Goal: Task Accomplishment & Management: Use online tool/utility

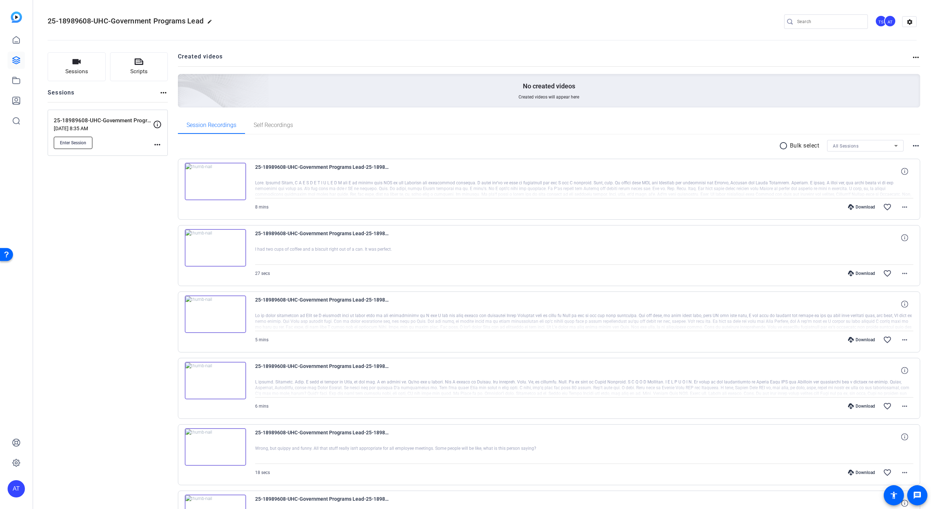
click at [76, 141] on span "Enter Session" at bounding box center [73, 143] width 26 height 6
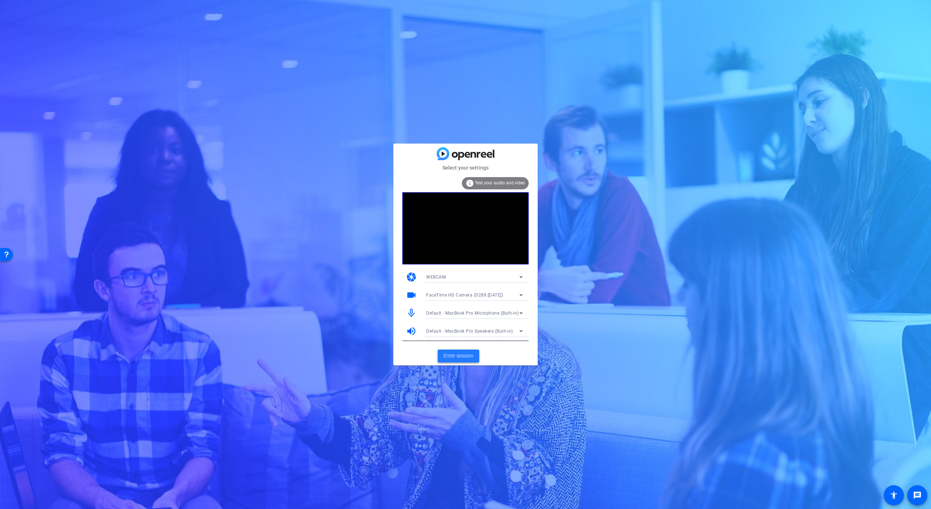
click at [455, 357] on span "Enter session" at bounding box center [459, 356] width 30 height 8
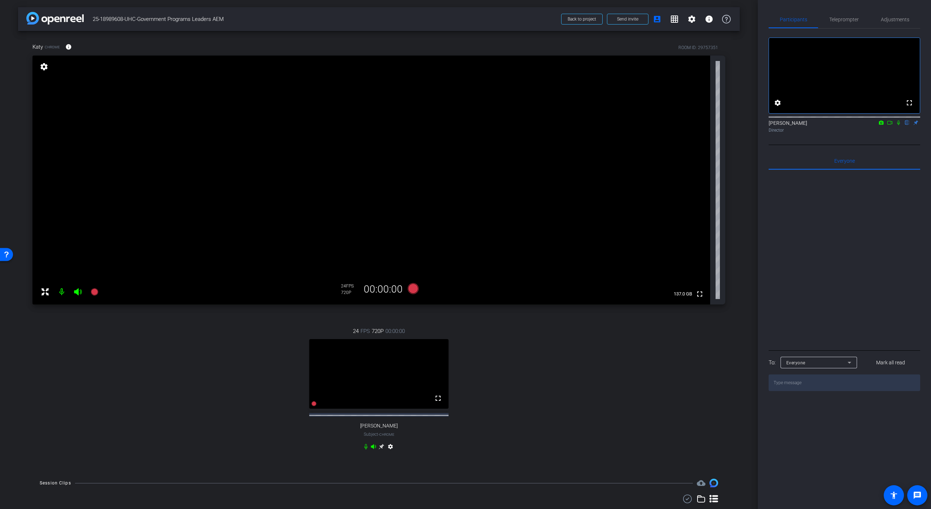
click at [381, 450] on icon at bounding box center [382, 447] width 6 height 6
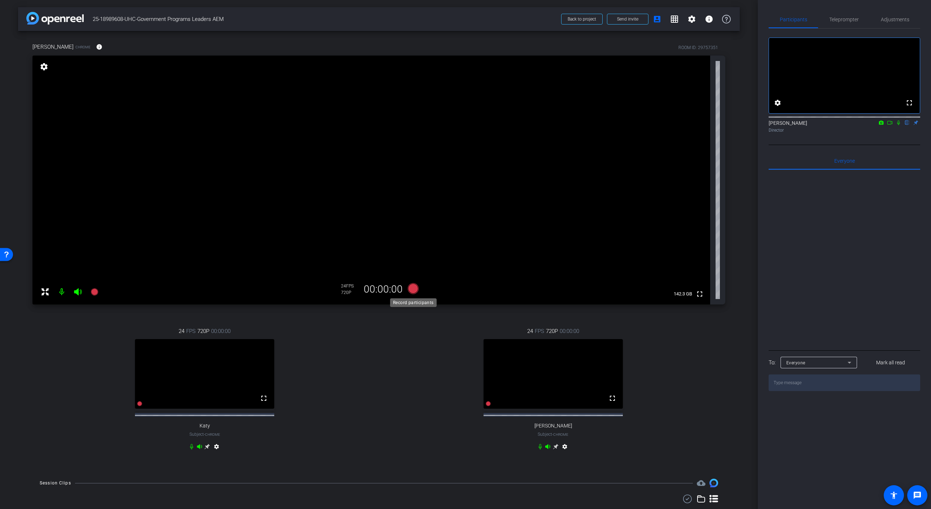
click at [413, 291] on icon at bounding box center [413, 288] width 11 height 11
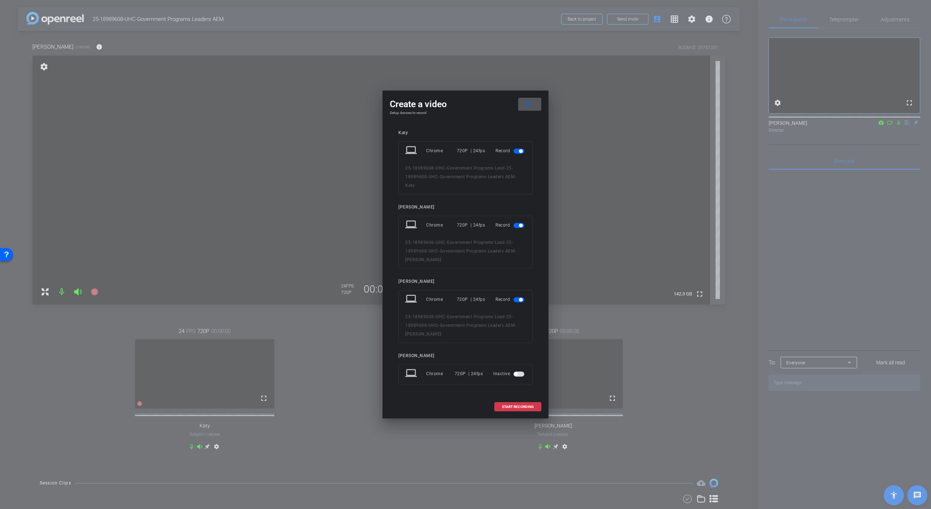
click at [523, 103] on span at bounding box center [529, 104] width 23 height 17
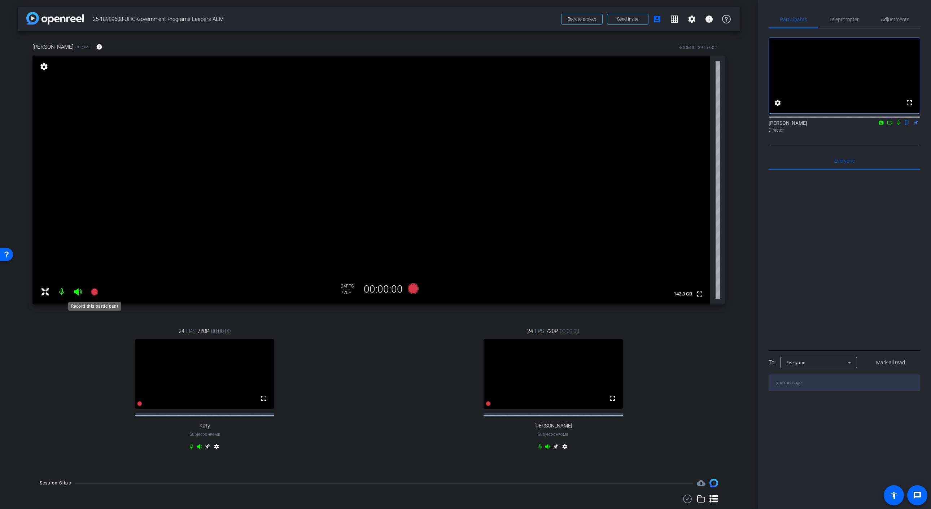
click at [95, 296] on icon at bounding box center [94, 292] width 9 height 9
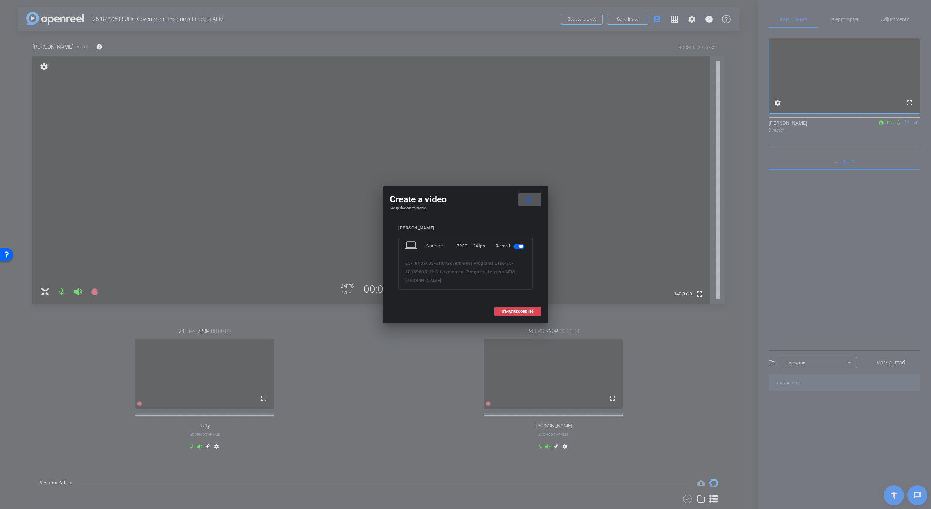
click at [525, 312] on span "START RECORDING" at bounding box center [518, 312] width 32 height 4
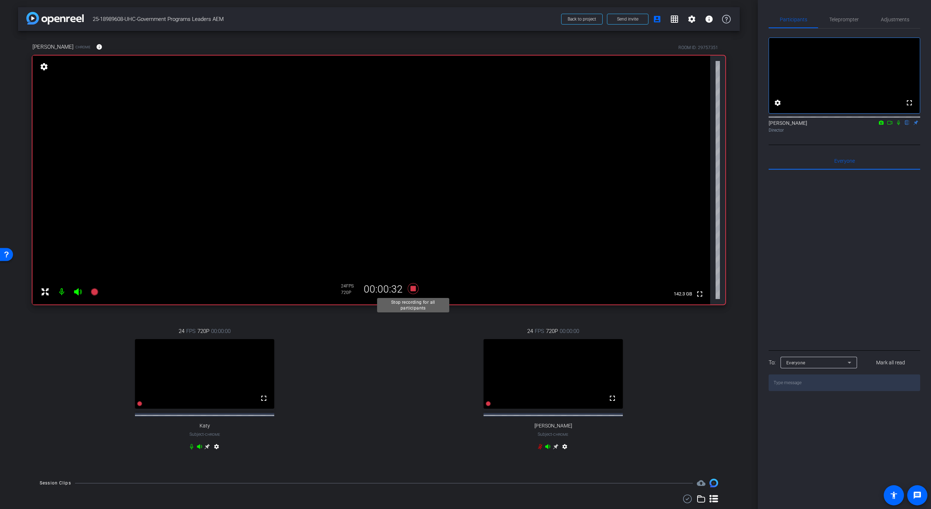
click at [417, 291] on icon at bounding box center [413, 288] width 11 height 11
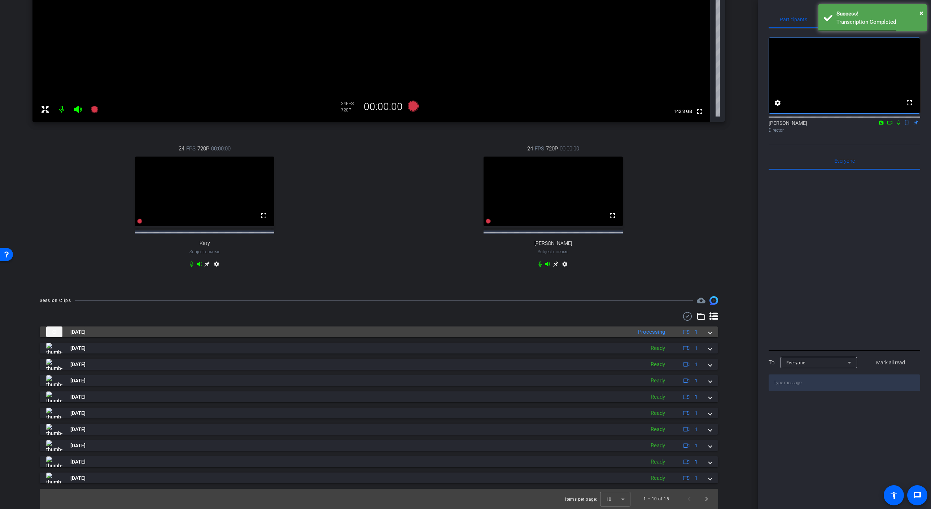
scroll to position [188, 0]
click at [712, 333] on mat-expansion-panel-header "[DATE] Processing 1" at bounding box center [379, 332] width 679 height 11
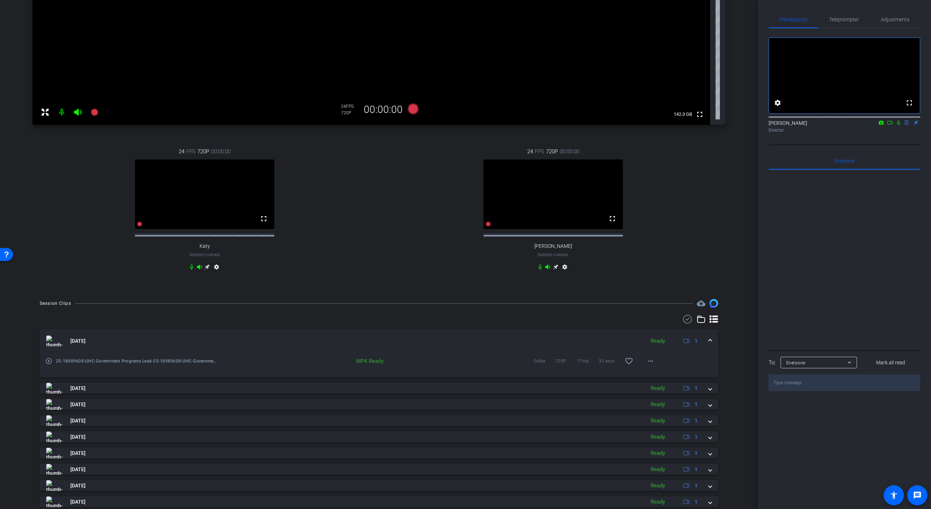
scroll to position [200, 0]
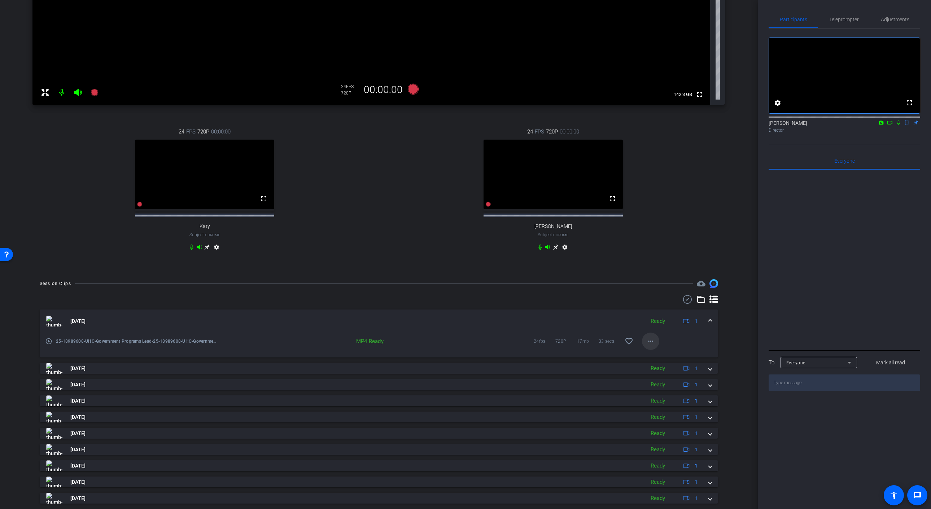
click at [648, 346] on mat-icon "more_horiz" at bounding box center [650, 341] width 9 height 9
click at [677, 382] on span "Download MP4" at bounding box center [669, 380] width 43 height 9
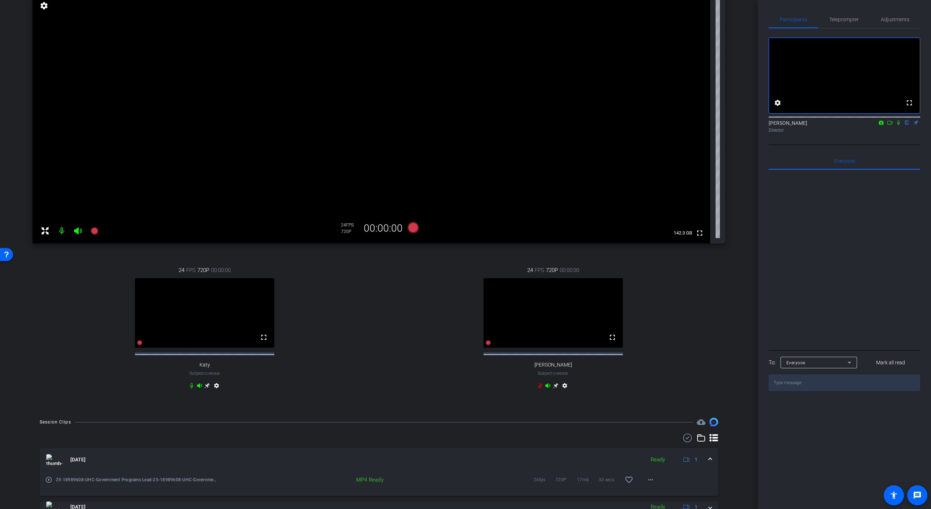
scroll to position [61, 0]
click at [97, 232] on icon at bounding box center [94, 231] width 7 height 7
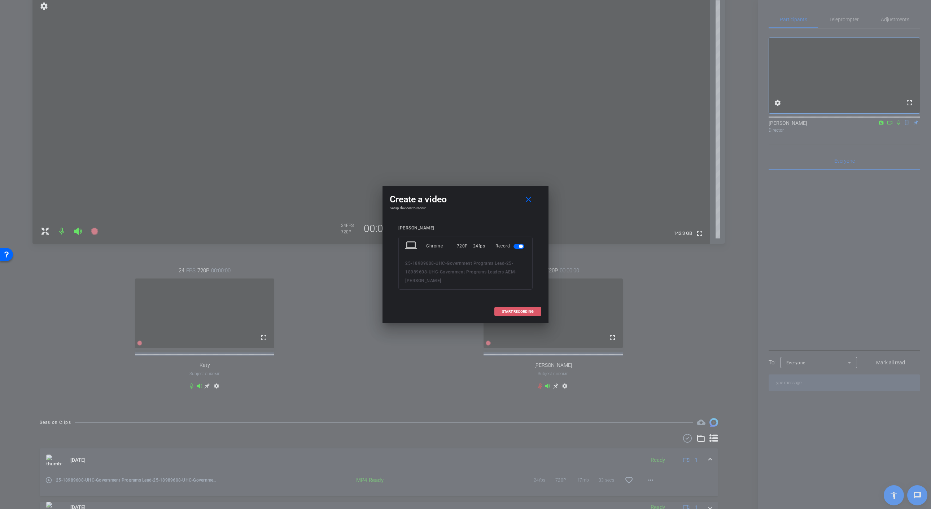
click at [510, 310] on span "START RECORDING" at bounding box center [518, 312] width 32 height 4
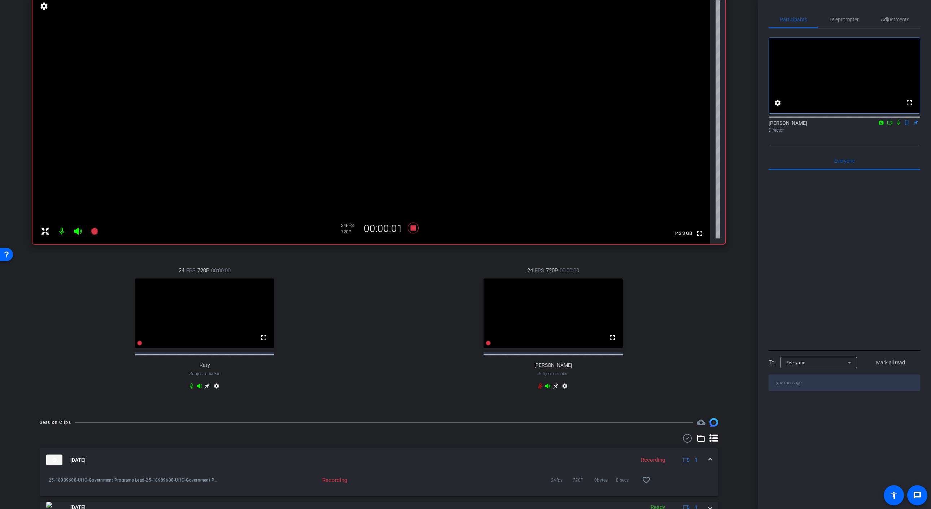
click at [900, 125] on icon at bounding box center [899, 122] width 6 height 5
click at [889, 125] on icon at bounding box center [890, 122] width 6 height 5
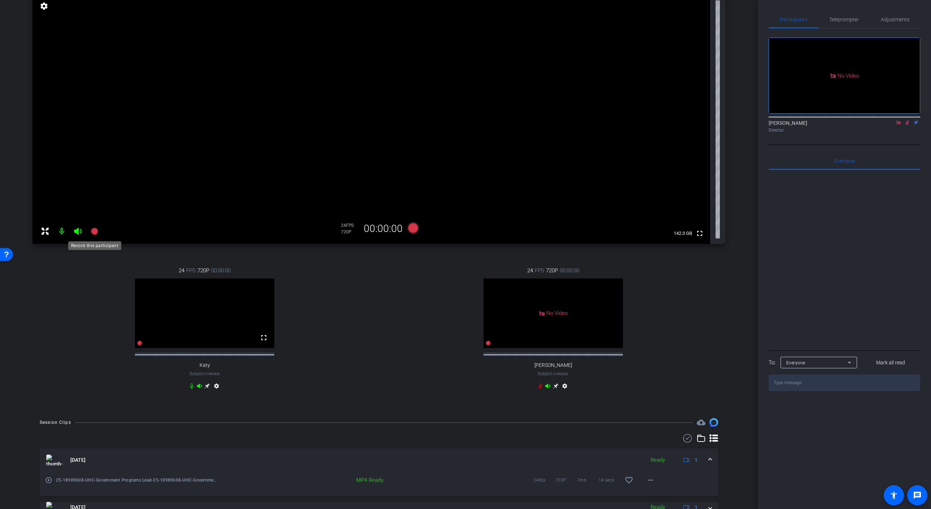
click at [95, 232] on icon at bounding box center [94, 231] width 7 height 7
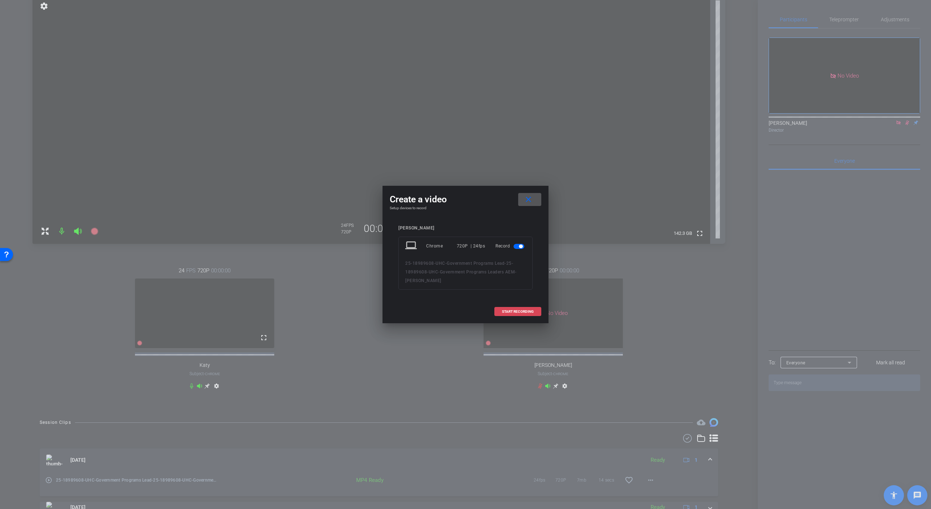
click at [523, 313] on span "START RECORDING" at bounding box center [518, 312] width 32 height 4
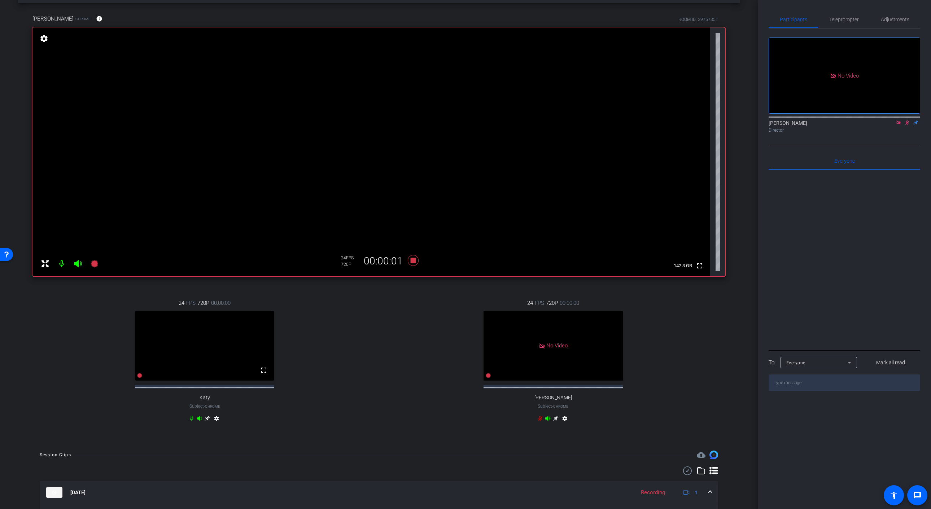
scroll to position [10, 0]
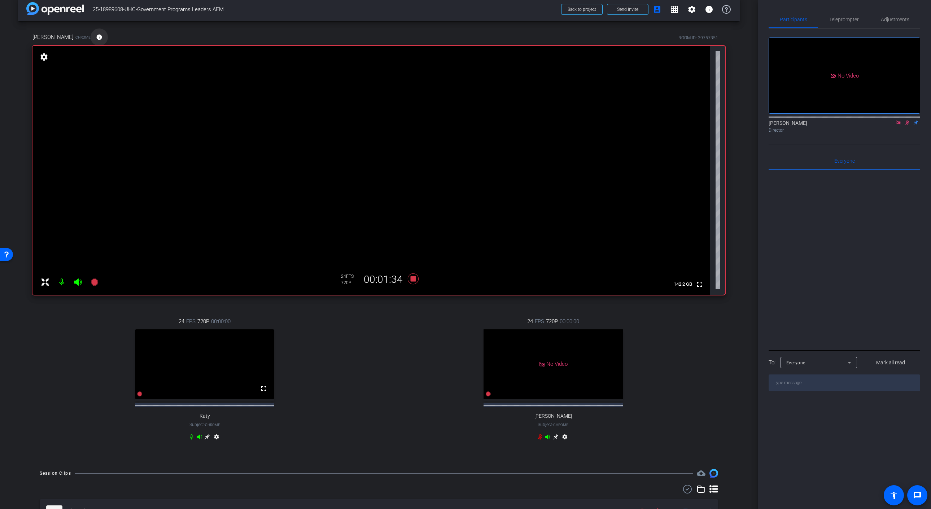
click at [96, 38] on mat-icon "info" at bounding box center [99, 37] width 6 height 6
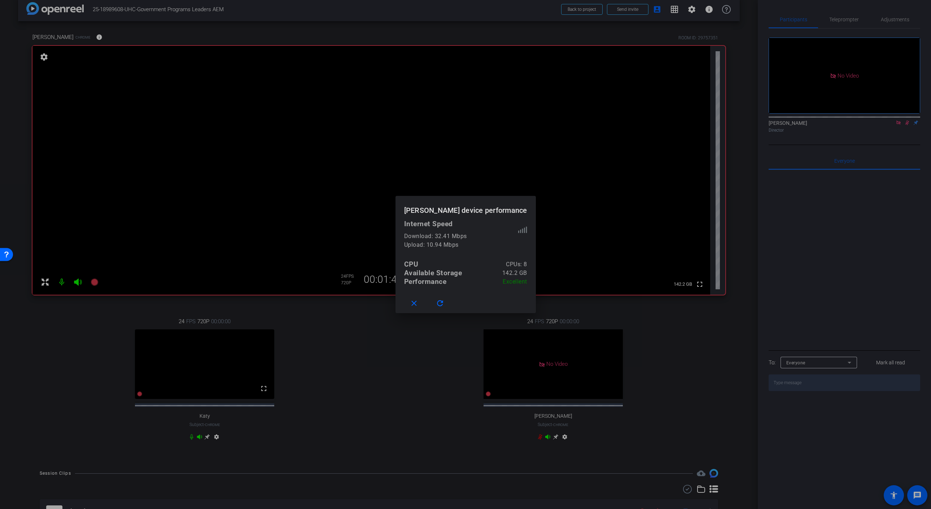
click at [82, 36] on div at bounding box center [465, 254] width 931 height 509
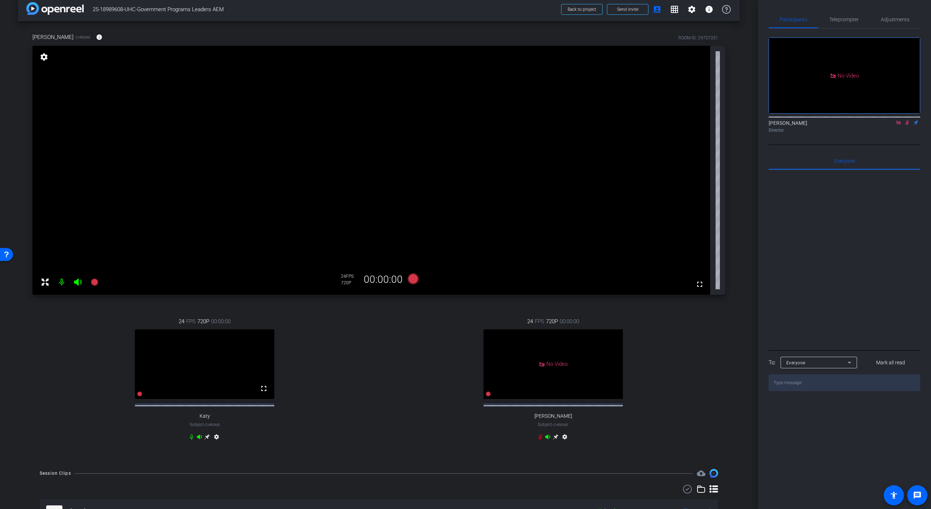
click at [908, 125] on icon at bounding box center [908, 123] width 4 height 5
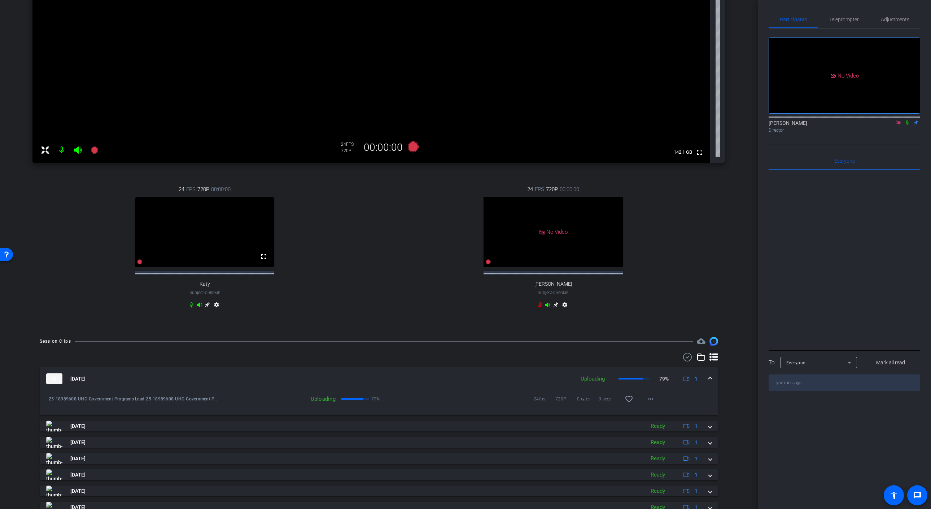
scroll to position [144, 0]
click at [651, 401] on mat-icon "more_horiz" at bounding box center [650, 396] width 9 height 9
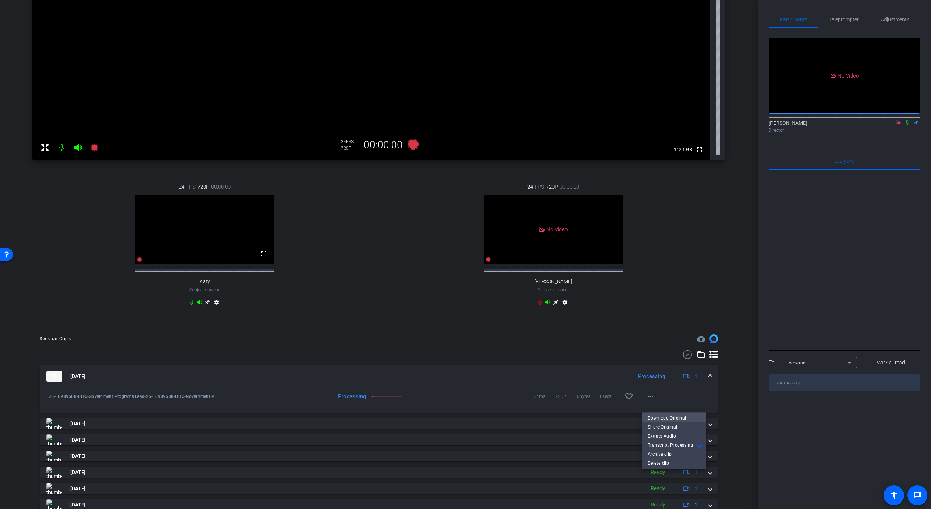
click at [680, 418] on span "Download Original" at bounding box center [674, 418] width 53 height 9
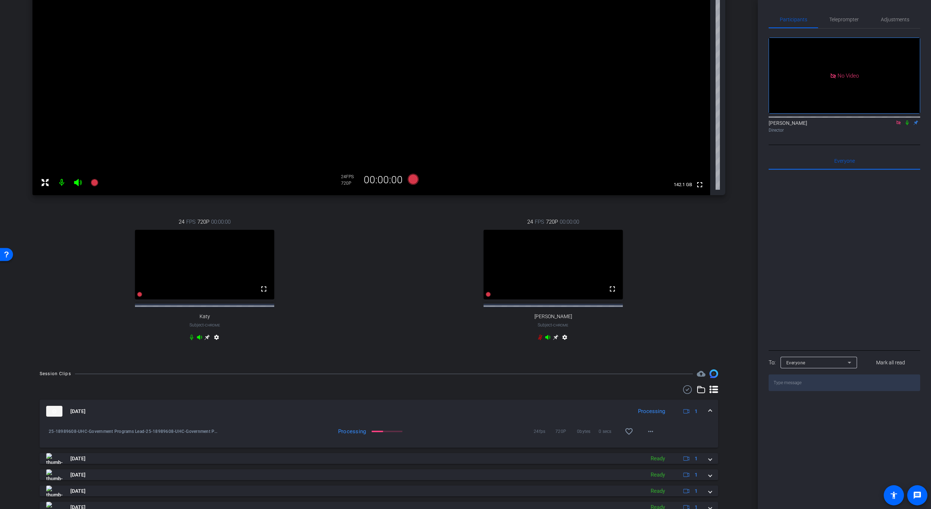
scroll to position [167, 0]
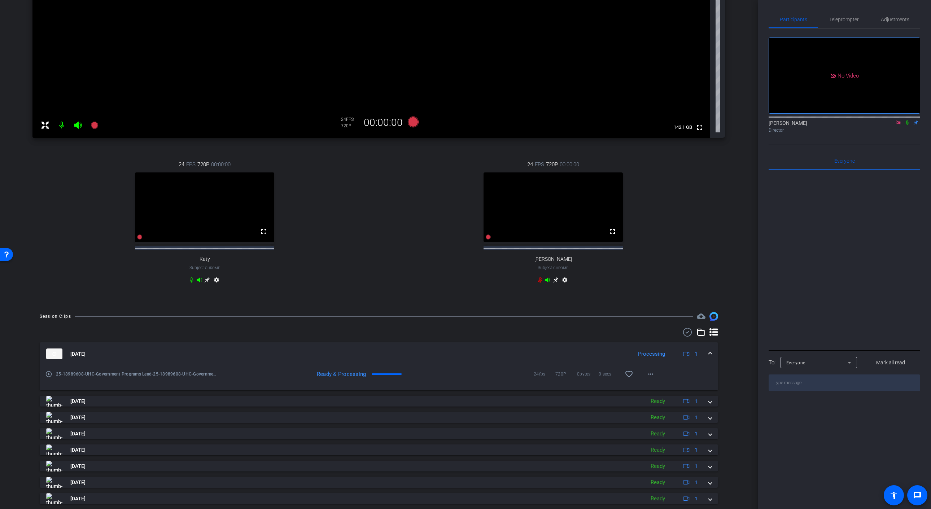
click at [709, 358] on span at bounding box center [710, 354] width 3 height 8
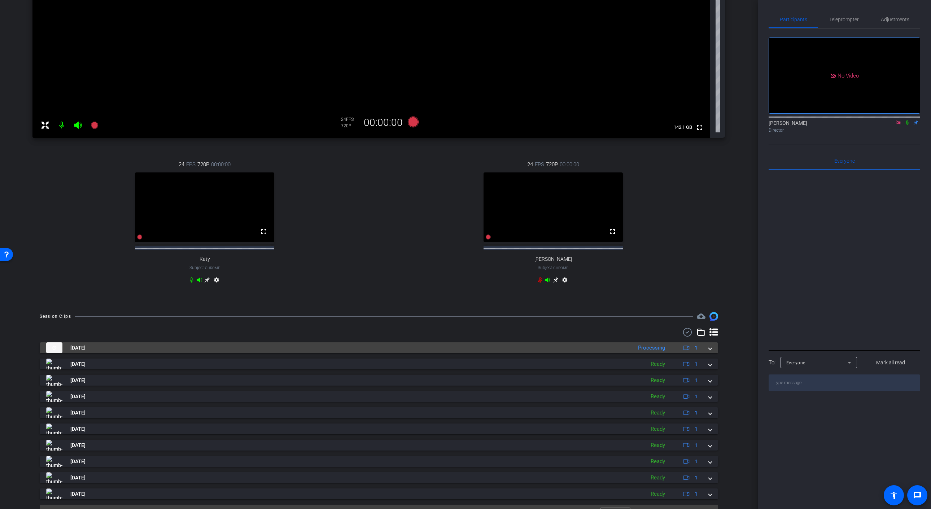
click at [709, 353] on mat-expansion-panel-header "[DATE] Processing 1" at bounding box center [379, 347] width 679 height 11
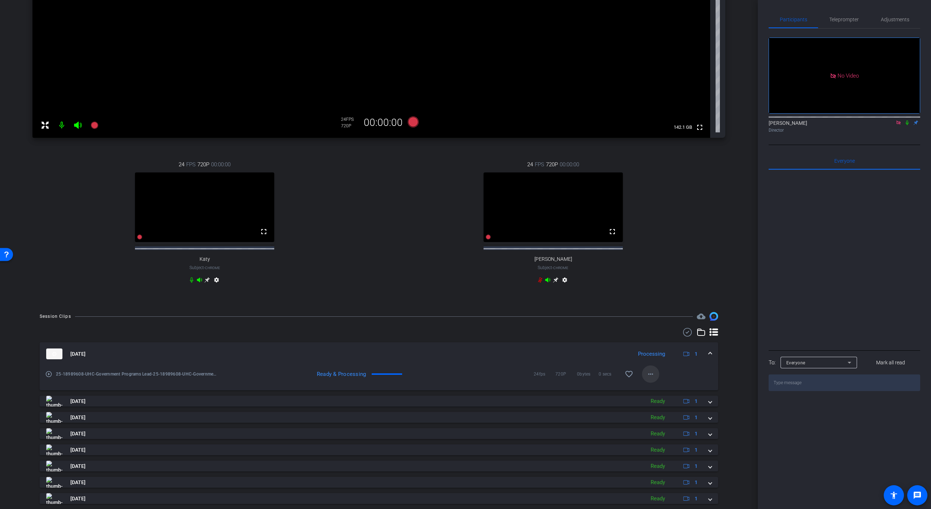
click at [651, 379] on mat-icon "more_horiz" at bounding box center [650, 374] width 9 height 9
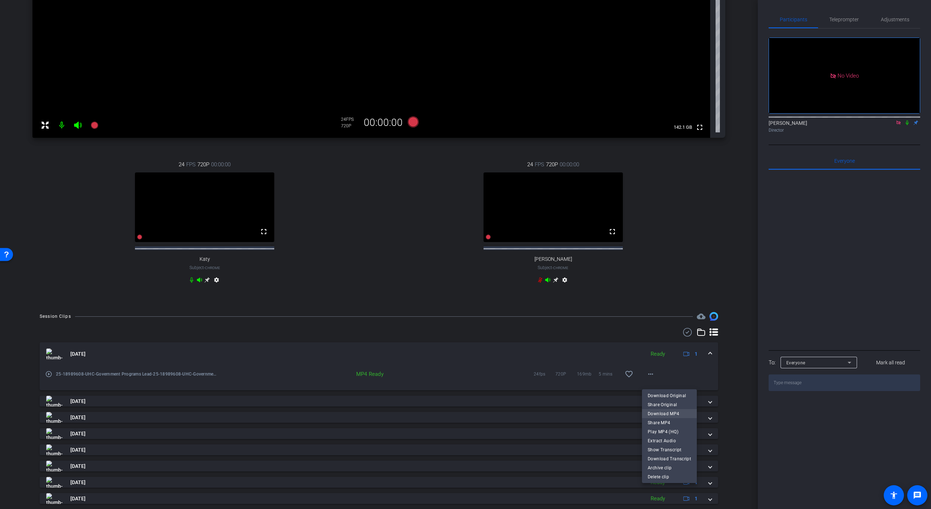
click at [673, 413] on span "Download MP4" at bounding box center [669, 414] width 43 height 9
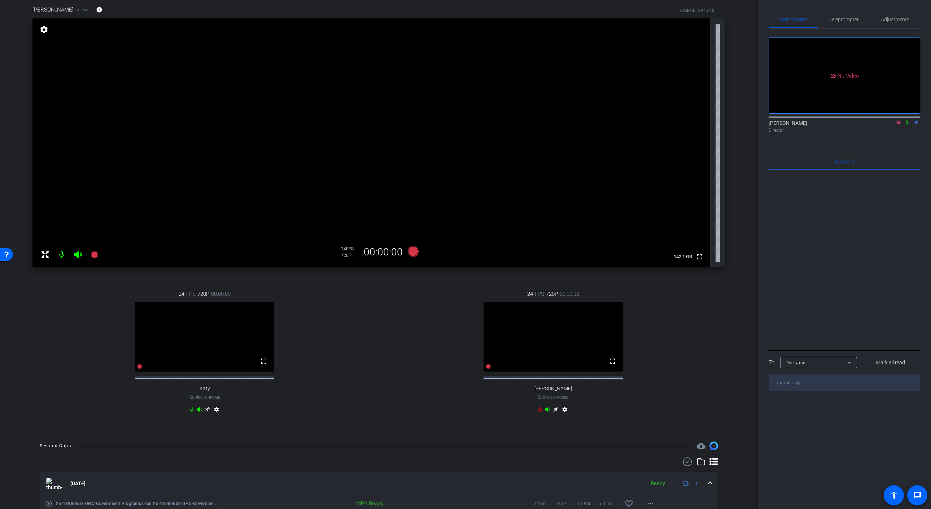
scroll to position [5, 0]
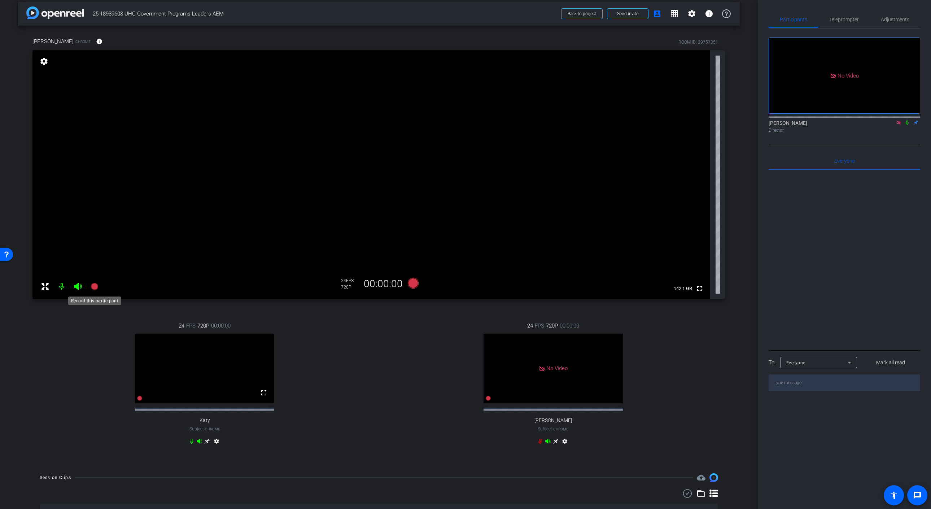
click at [95, 288] on icon at bounding box center [94, 286] width 7 height 7
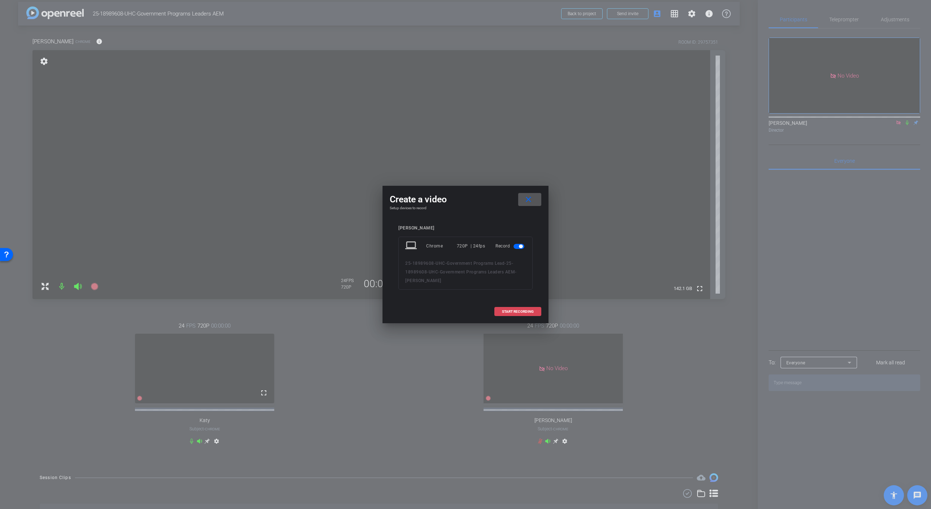
click at [526, 311] on span "START RECORDING" at bounding box center [518, 312] width 32 height 4
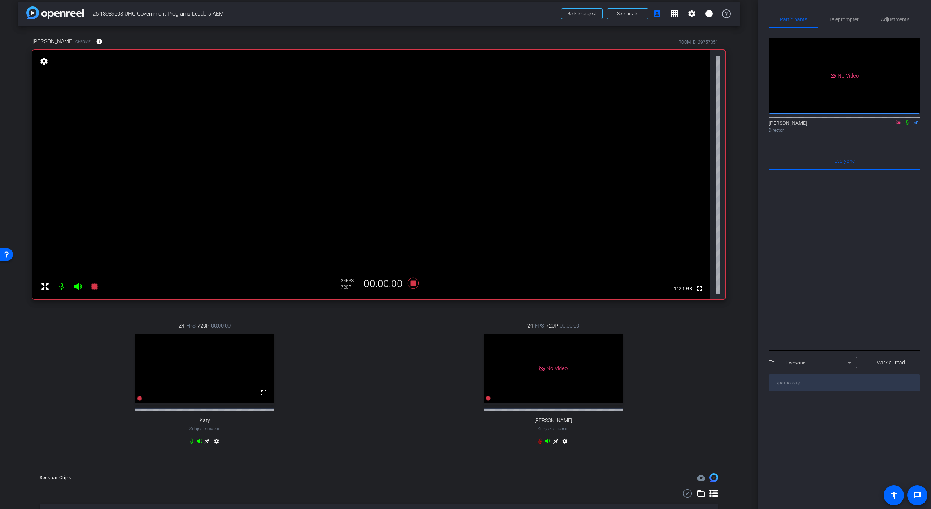
click at [908, 125] on icon at bounding box center [907, 122] width 6 height 5
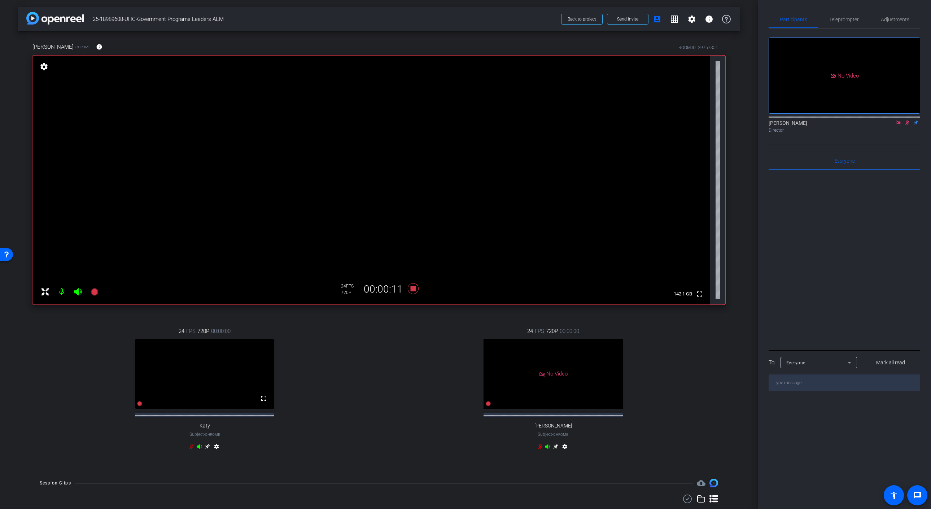
scroll to position [1, 0]
click at [907, 125] on icon at bounding box center [907, 122] width 6 height 5
click at [413, 288] on icon at bounding box center [413, 287] width 11 height 11
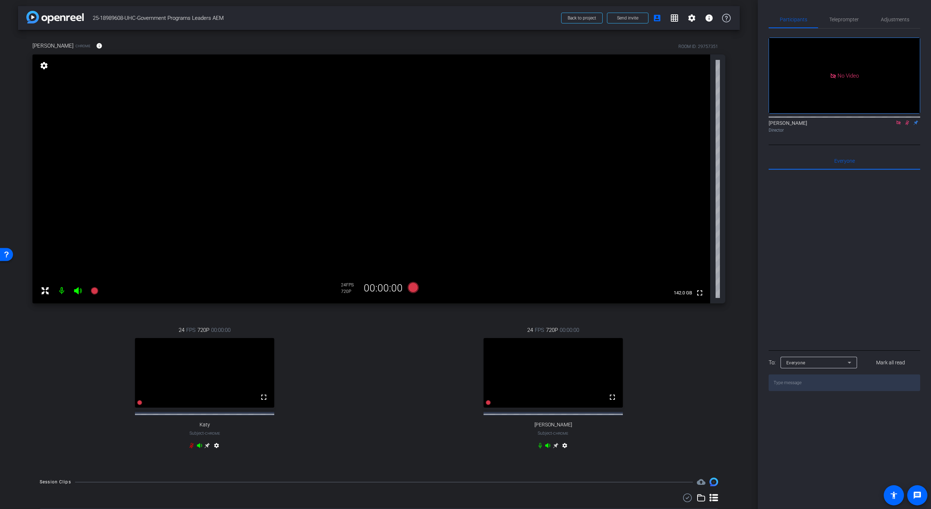
click at [909, 125] on icon at bounding box center [907, 122] width 6 height 5
click at [900, 125] on icon at bounding box center [899, 122] width 6 height 5
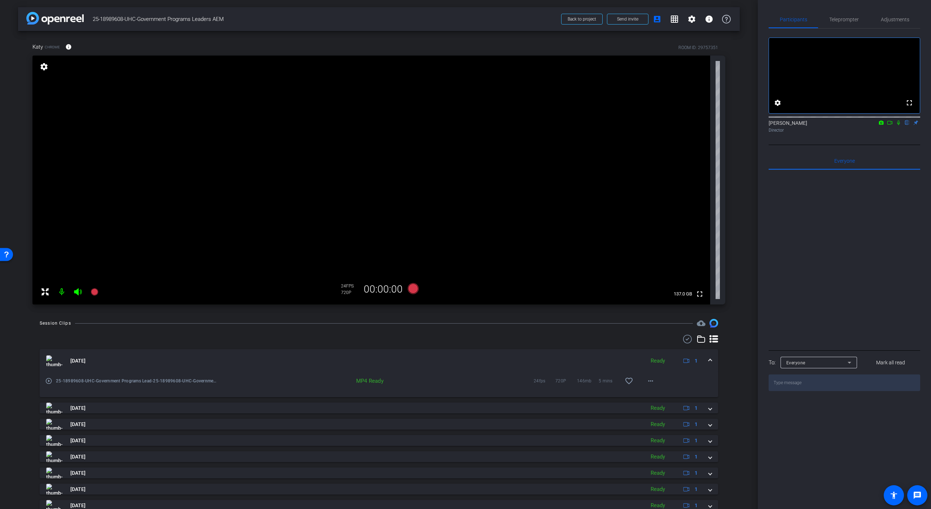
scroll to position [43, 0]
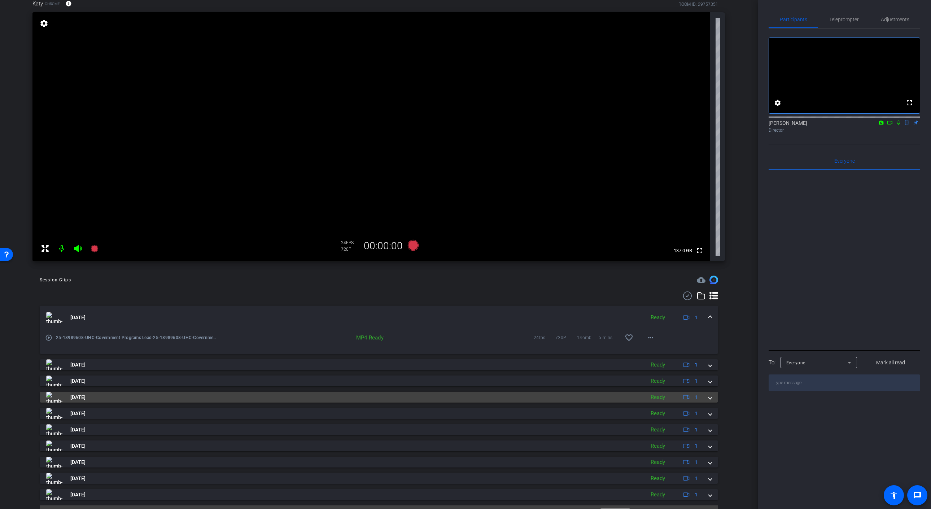
click at [709, 398] on span at bounding box center [710, 398] width 3 height 8
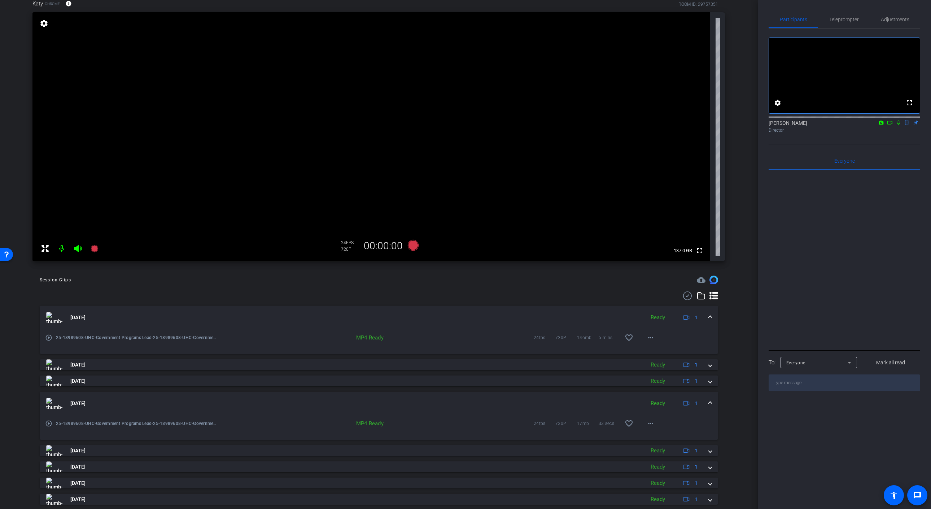
scroll to position [49, 0]
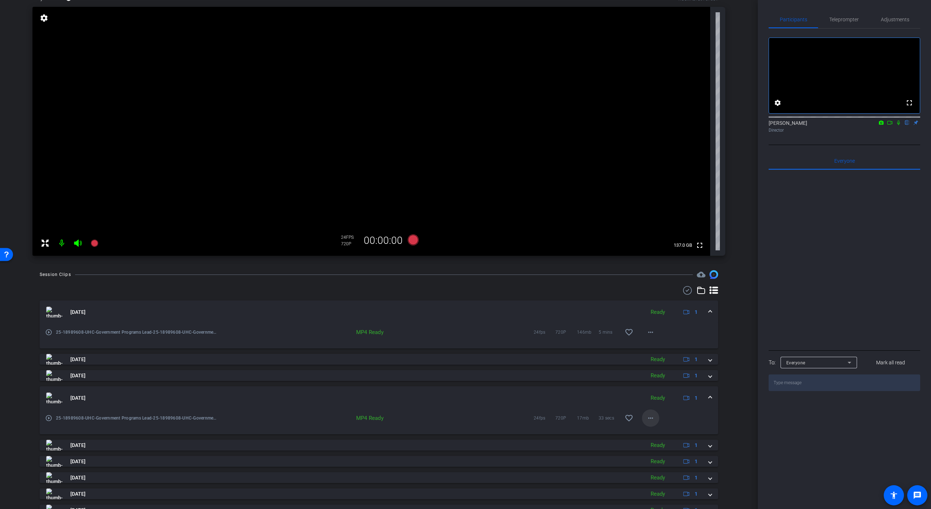
click at [651, 420] on mat-icon "more_horiz" at bounding box center [650, 418] width 9 height 9
click at [671, 384] on span "Download Transcript" at bounding box center [669, 385] width 43 height 9
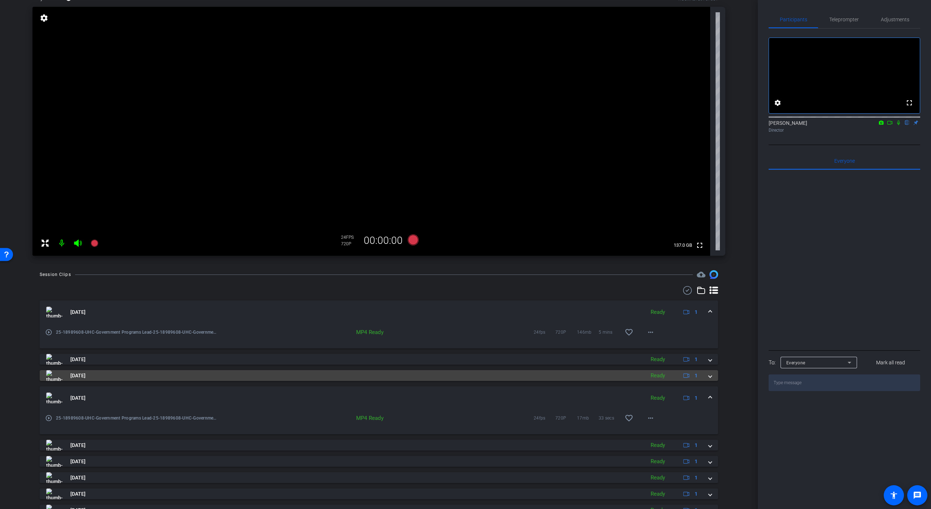
click at [710, 378] on span at bounding box center [710, 376] width 3 height 8
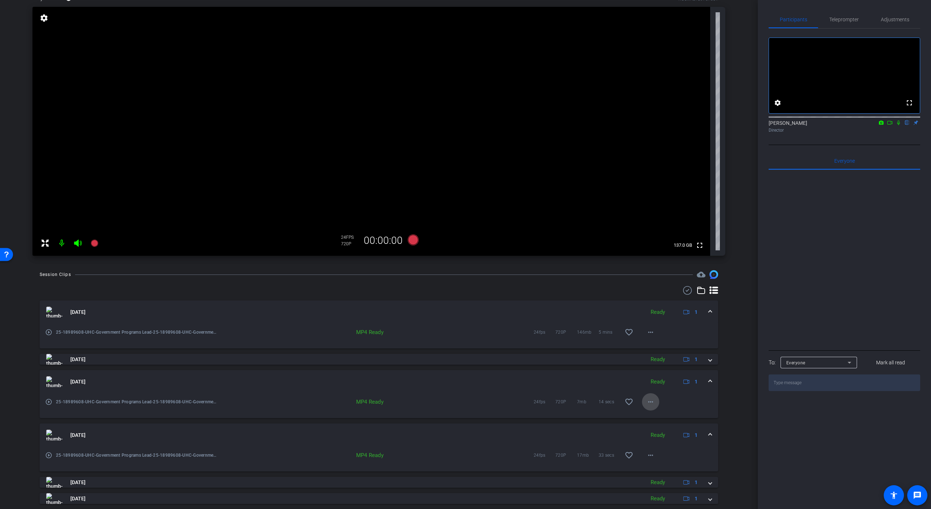
click at [652, 401] on mat-icon "more_horiz" at bounding box center [650, 402] width 9 height 9
click at [672, 478] on span "Download Transcript" at bounding box center [669, 480] width 43 height 9
click at [710, 361] on span at bounding box center [710, 360] width 3 height 8
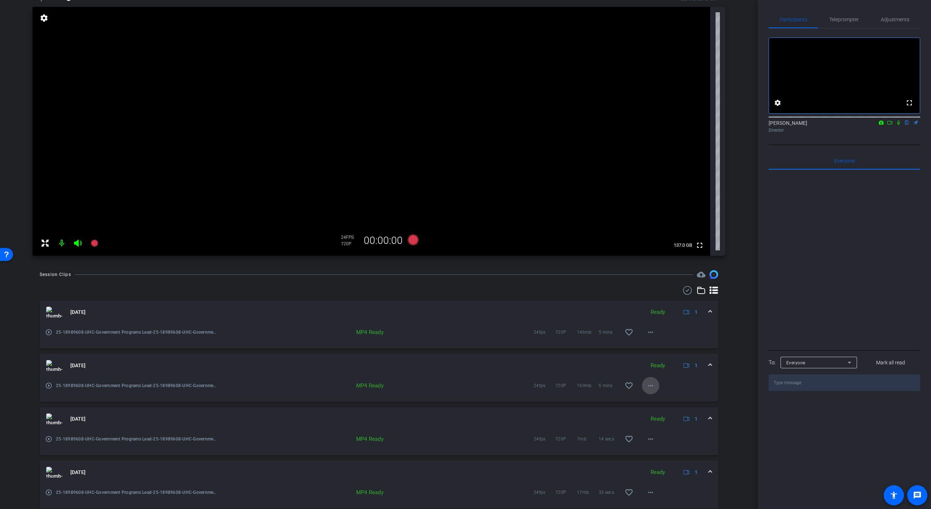
click at [650, 385] on mat-icon "more_horiz" at bounding box center [650, 385] width 9 height 9
click at [677, 465] on span "Download Transcript" at bounding box center [669, 464] width 43 height 9
click at [668, 343] on div "play_circle_outline 25-18989608-UHC-Government Programs Lead-25-18989608-UHC-Go…" at bounding box center [379, 336] width 679 height 25
click at [653, 335] on mat-icon "more_horiz" at bounding box center [650, 332] width 9 height 9
click at [677, 411] on span "Download Transcript" at bounding box center [669, 410] width 43 height 9
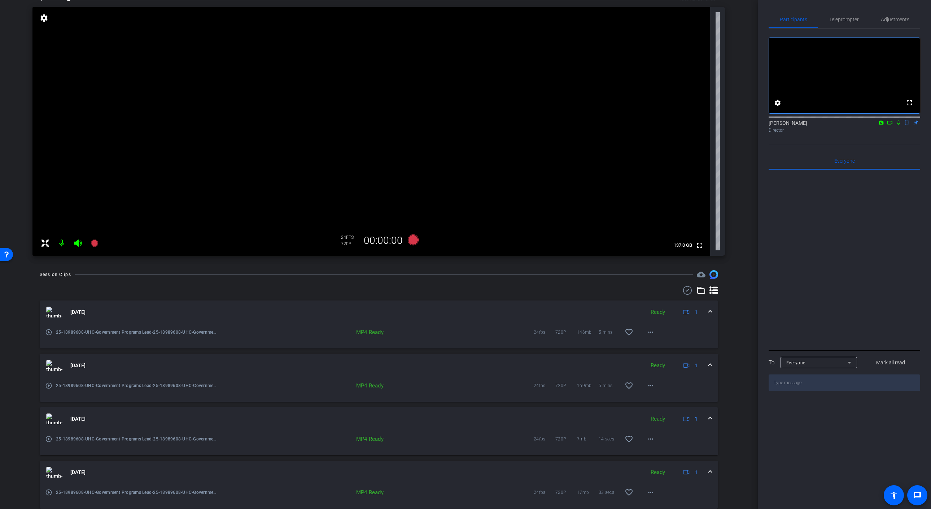
click at [92, 172] on video at bounding box center [371, 131] width 678 height 249
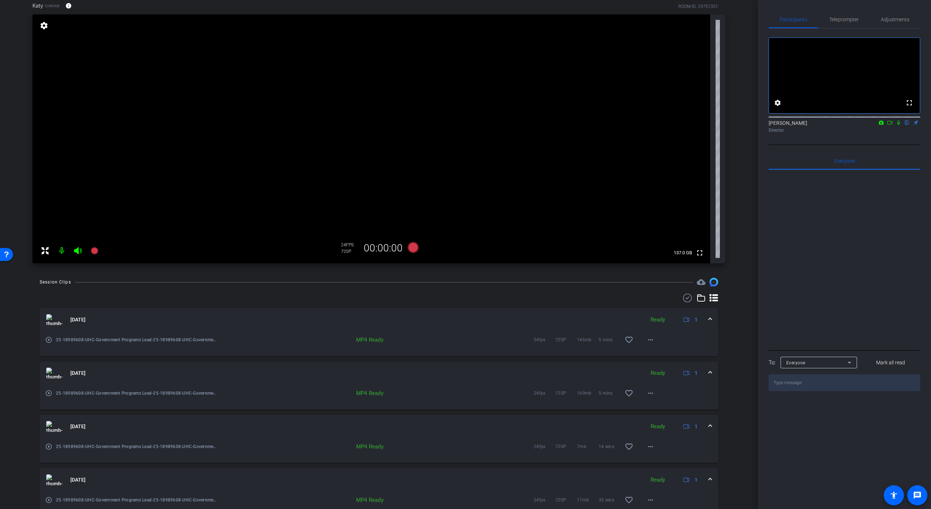
scroll to position [40, 0]
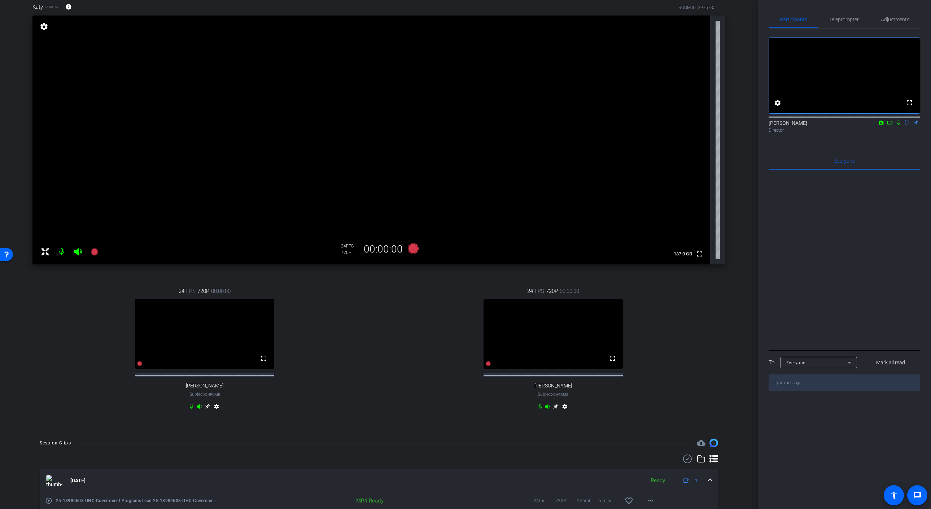
click at [556, 410] on icon at bounding box center [555, 406] width 5 height 5
click at [95, 253] on icon at bounding box center [94, 251] width 7 height 7
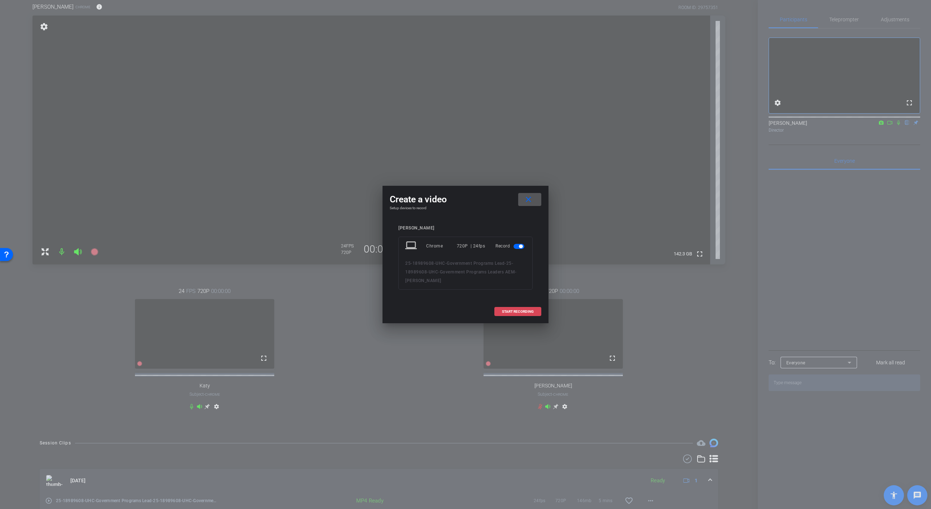
click at [530, 311] on span "START RECORDING" at bounding box center [518, 312] width 32 height 4
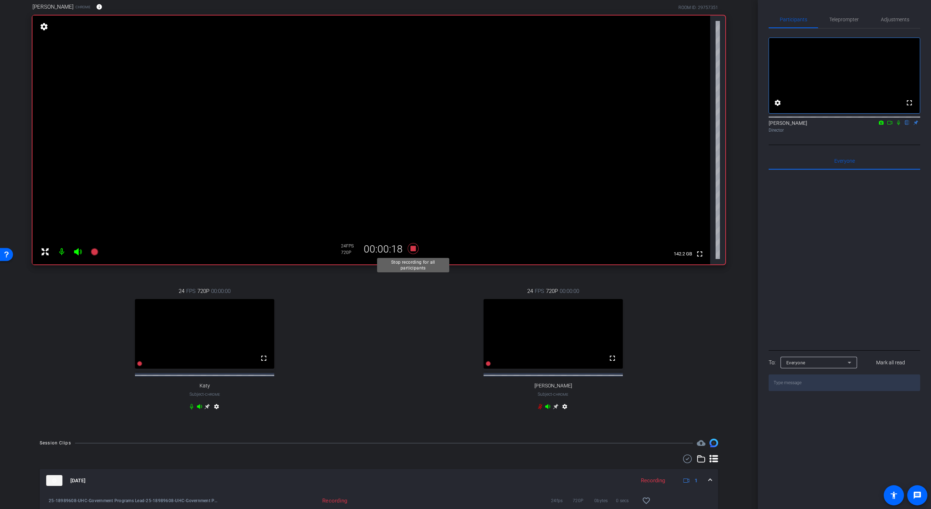
click at [414, 250] on icon at bounding box center [413, 248] width 11 height 11
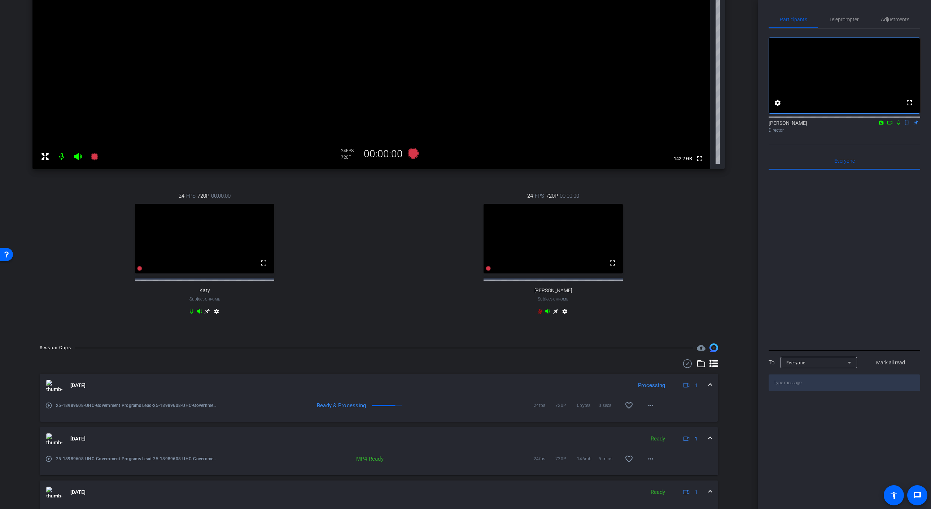
scroll to position [145, 0]
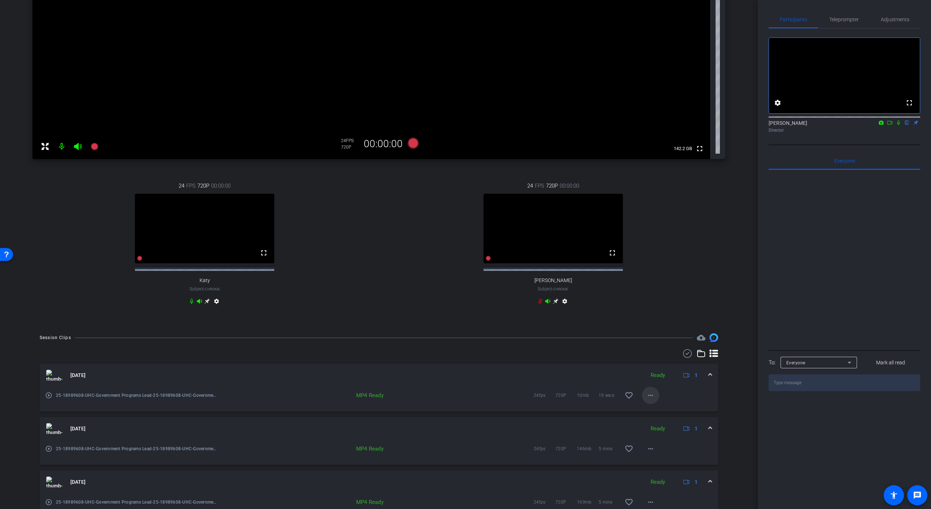
click at [653, 400] on mat-icon "more_horiz" at bounding box center [650, 395] width 9 height 9
click at [664, 436] on span "Download MP4" at bounding box center [674, 435] width 53 height 9
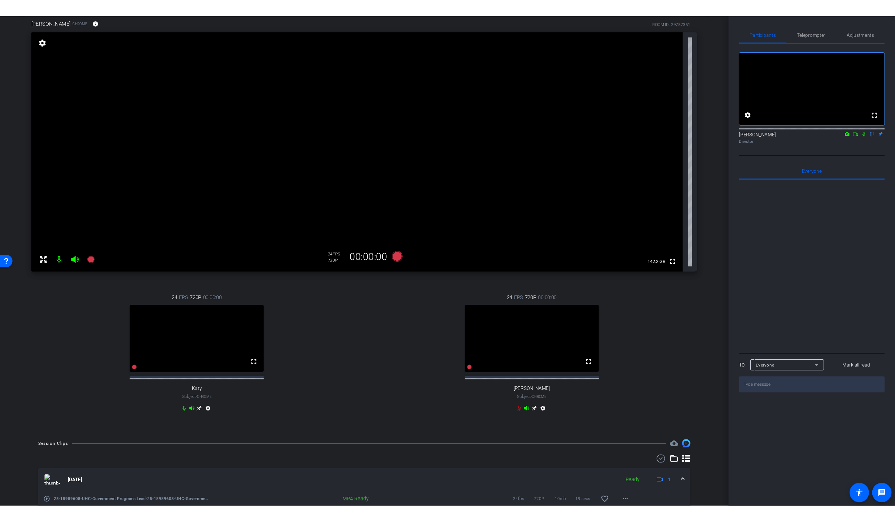
scroll to position [0, 0]
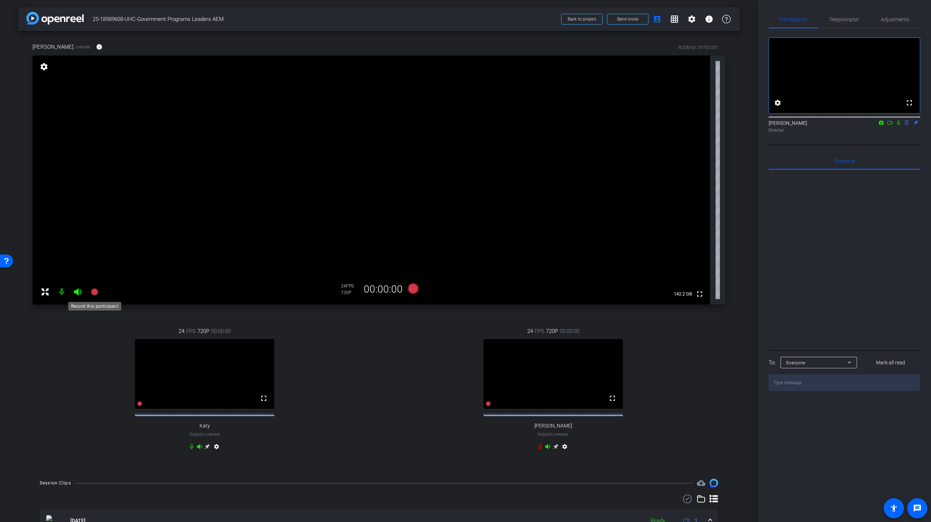
click at [97, 291] on icon at bounding box center [94, 291] width 7 height 7
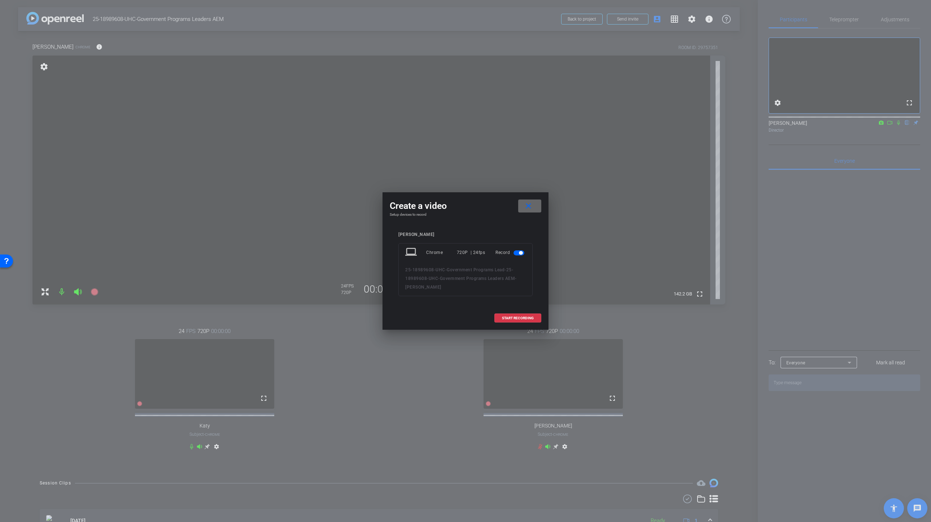
click at [534, 206] on span at bounding box center [529, 205] width 23 height 17
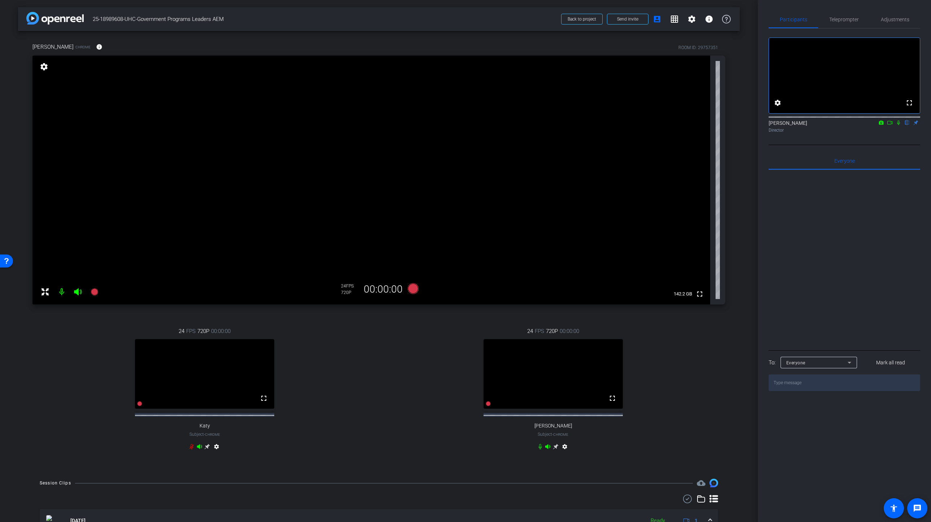
click at [889, 125] on icon at bounding box center [890, 122] width 6 height 5
click at [907, 125] on icon at bounding box center [907, 123] width 3 height 5
click at [98, 294] on icon at bounding box center [94, 292] width 9 height 9
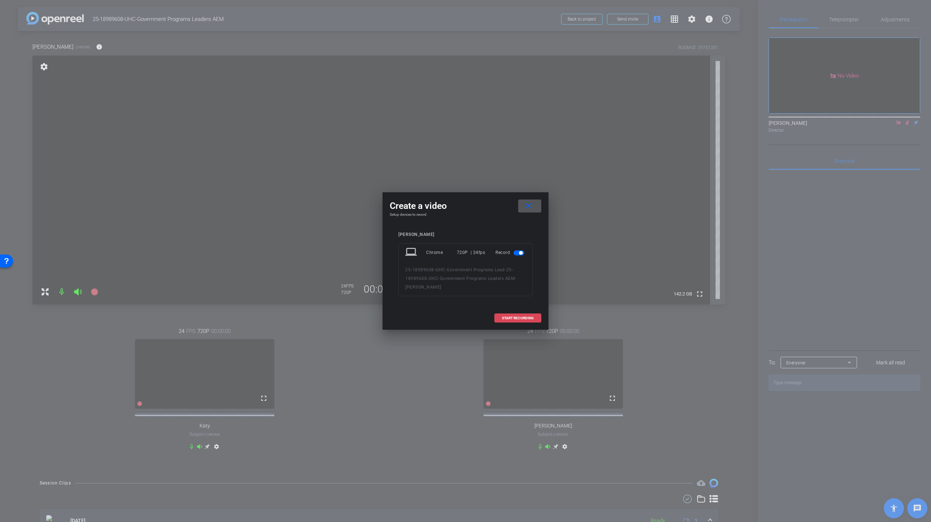
click at [514, 320] on span "START RECORDING" at bounding box center [518, 319] width 32 height 4
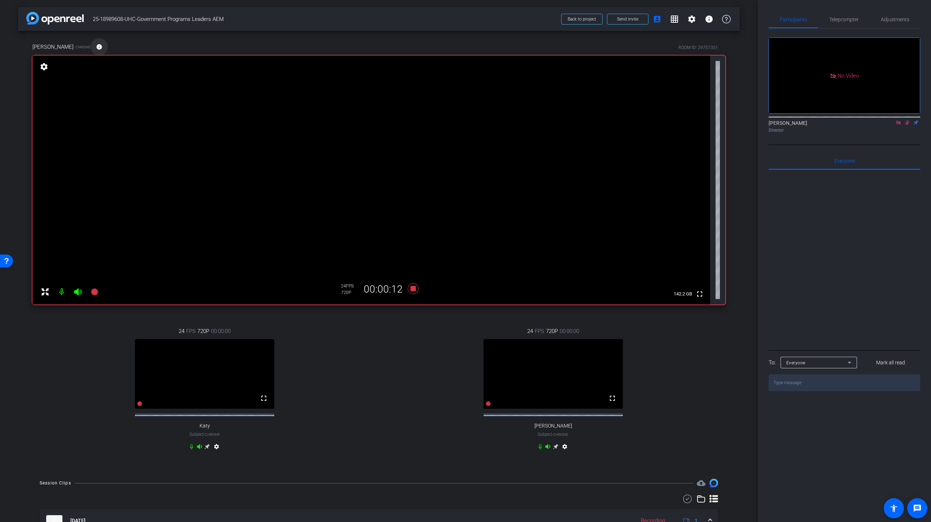
click at [96, 46] on mat-icon "info" at bounding box center [99, 47] width 6 height 6
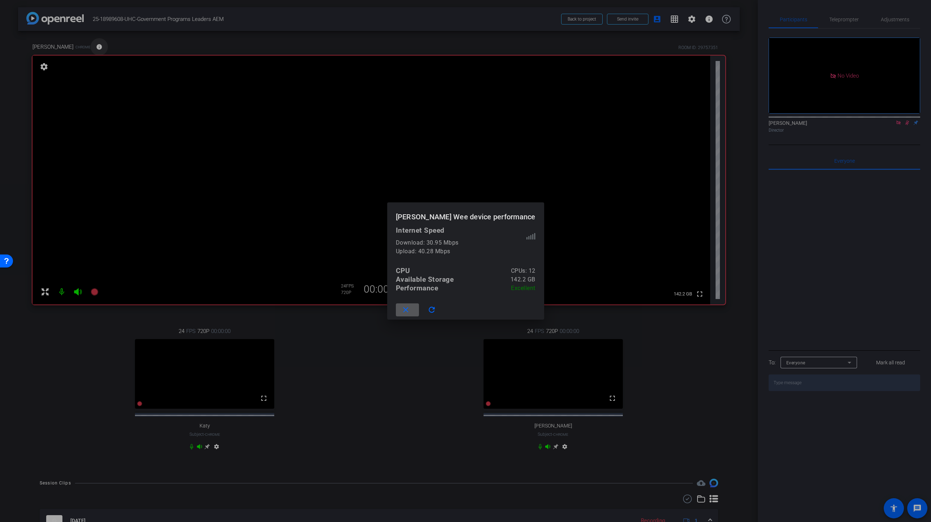
click at [89, 46] on div at bounding box center [465, 261] width 931 height 522
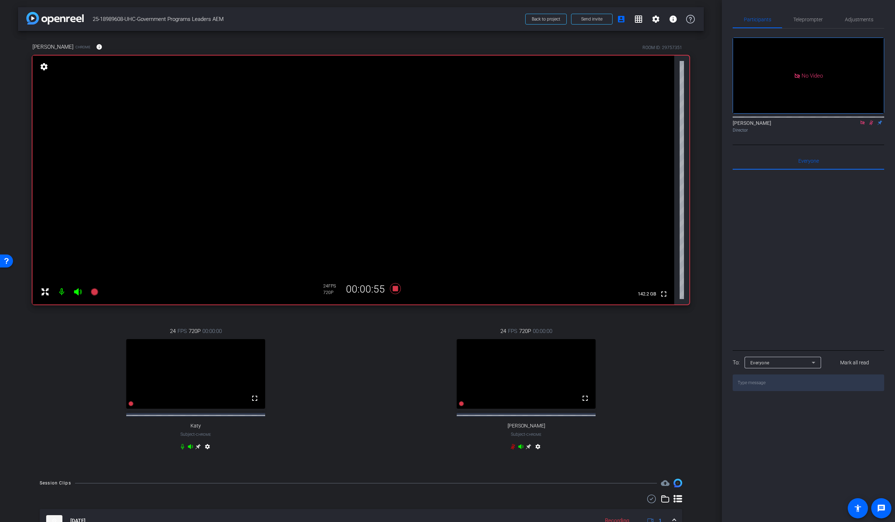
click at [871, 125] on icon at bounding box center [872, 123] width 4 height 5
click at [396, 290] on icon at bounding box center [395, 288] width 11 height 11
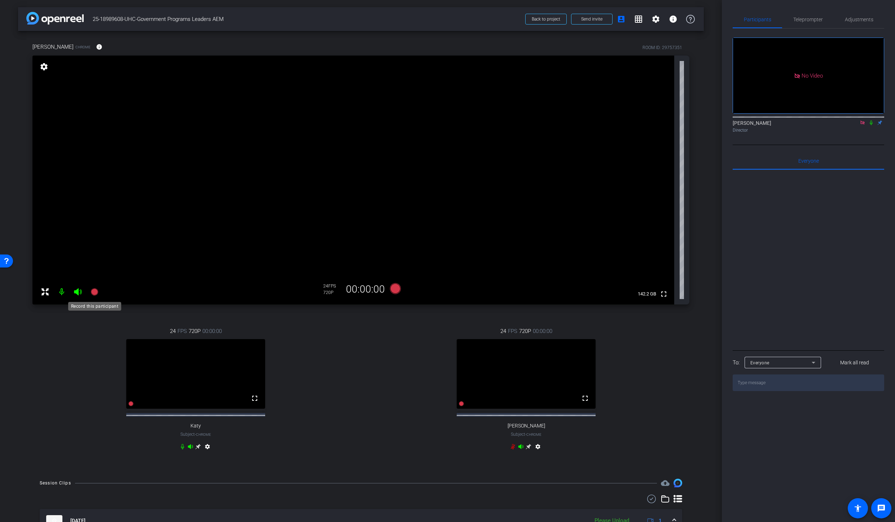
click at [96, 292] on icon at bounding box center [94, 291] width 7 height 7
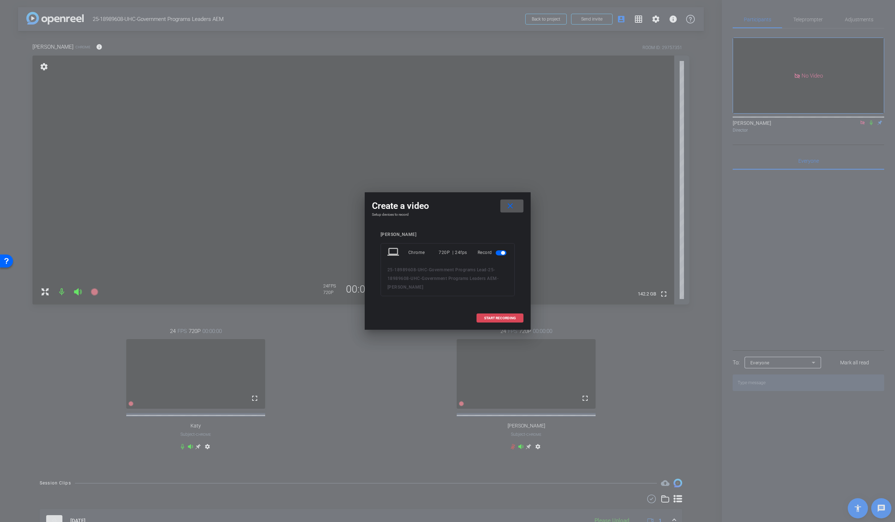
click at [499, 319] on span "START RECORDING" at bounding box center [500, 319] width 32 height 4
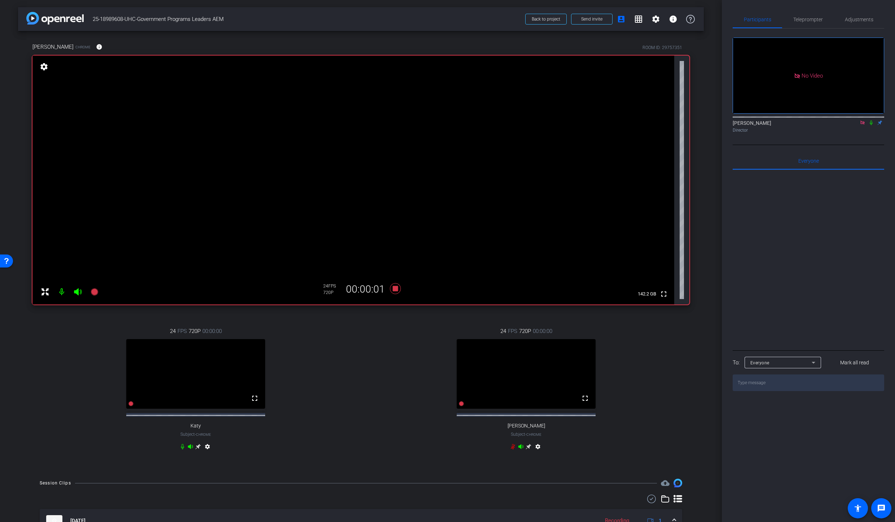
click at [872, 125] on icon at bounding box center [872, 122] width 6 height 5
click at [396, 291] on icon at bounding box center [395, 288] width 11 height 11
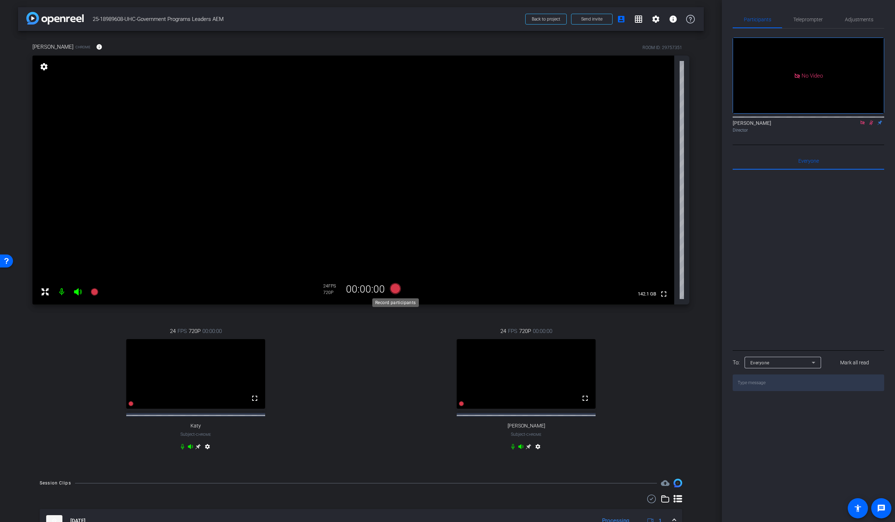
click at [396, 287] on icon at bounding box center [395, 288] width 11 height 11
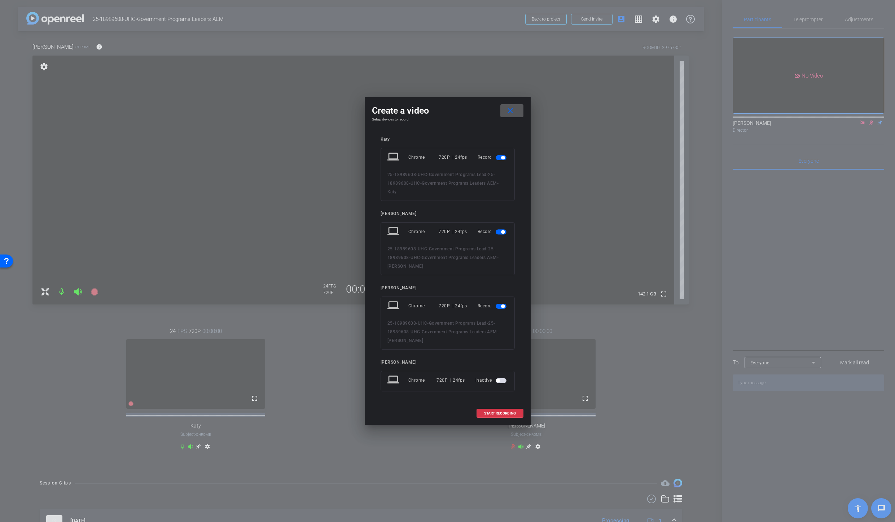
click at [514, 112] on mat-icon "close" at bounding box center [510, 110] width 9 height 9
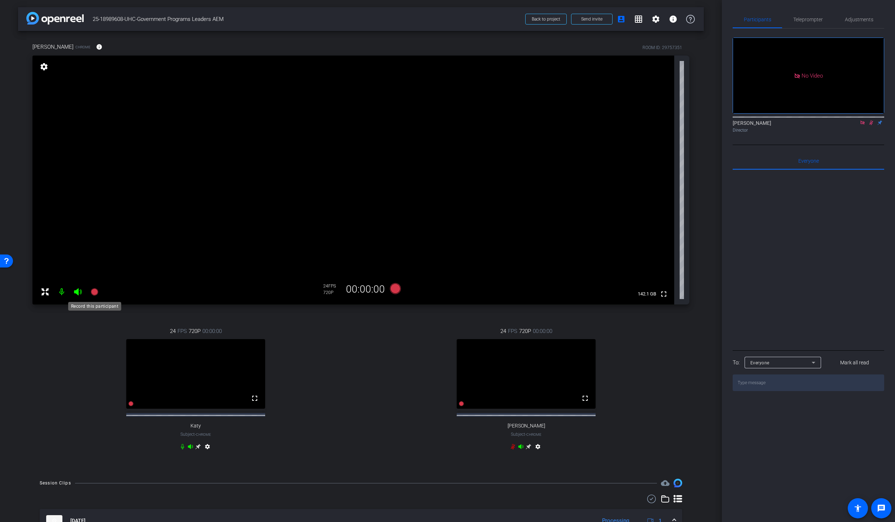
click at [93, 293] on icon at bounding box center [94, 291] width 7 height 7
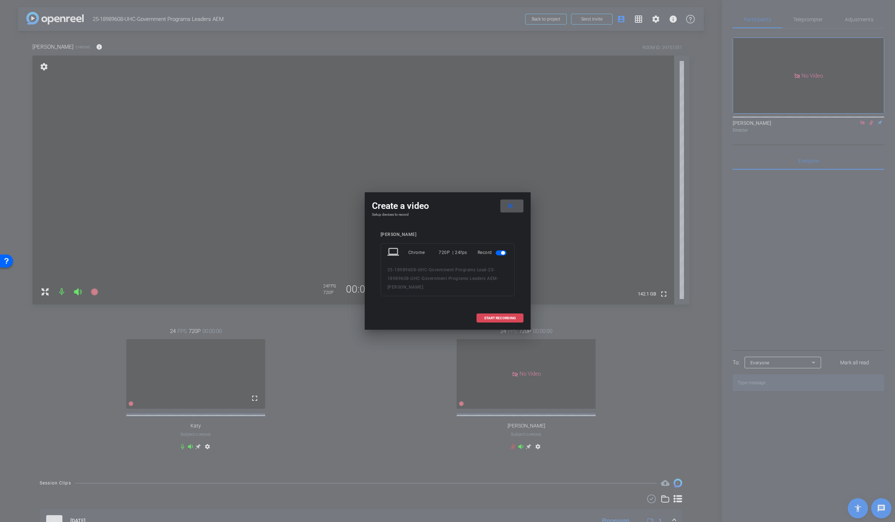
click at [488, 318] on span "START RECORDING" at bounding box center [500, 319] width 32 height 4
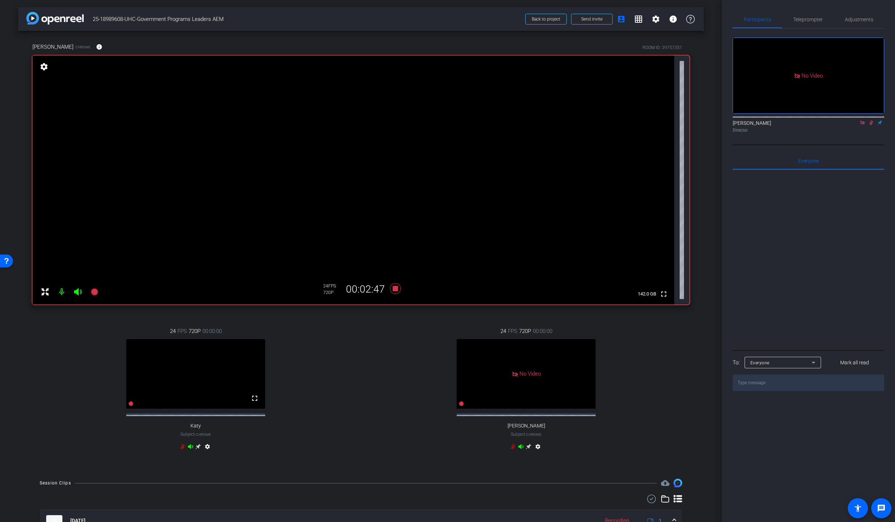
click at [192, 450] on icon at bounding box center [191, 447] width 6 height 6
click at [189, 449] on icon at bounding box center [190, 446] width 5 height 5
click at [192, 450] on icon at bounding box center [191, 447] width 6 height 6
click at [191, 449] on icon at bounding box center [190, 446] width 5 height 5
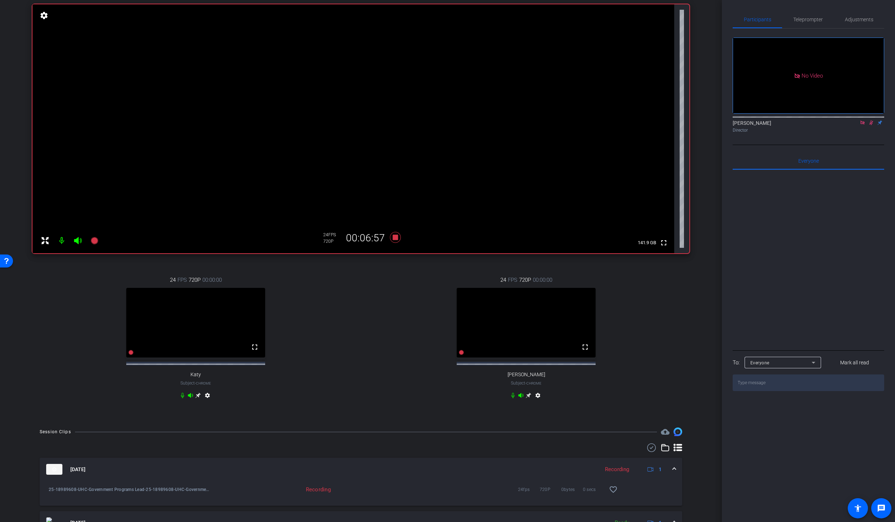
scroll to position [34, 0]
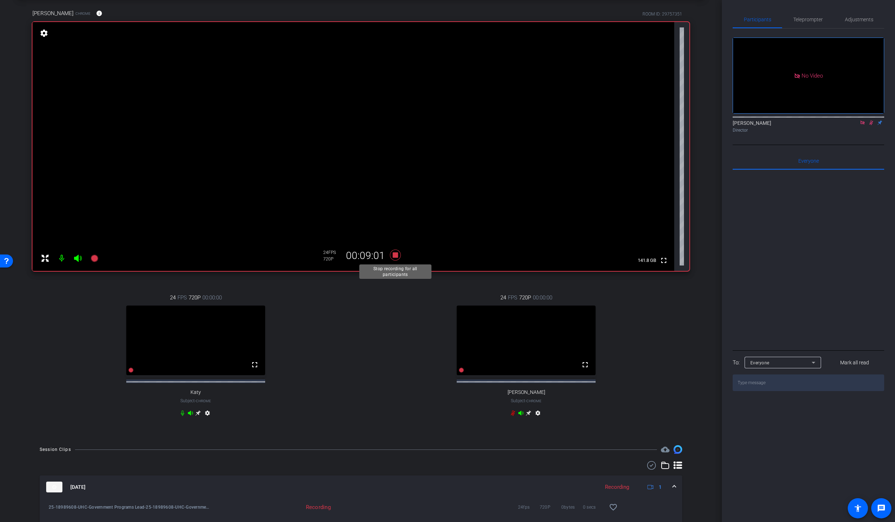
click at [396, 255] on icon at bounding box center [395, 255] width 11 height 11
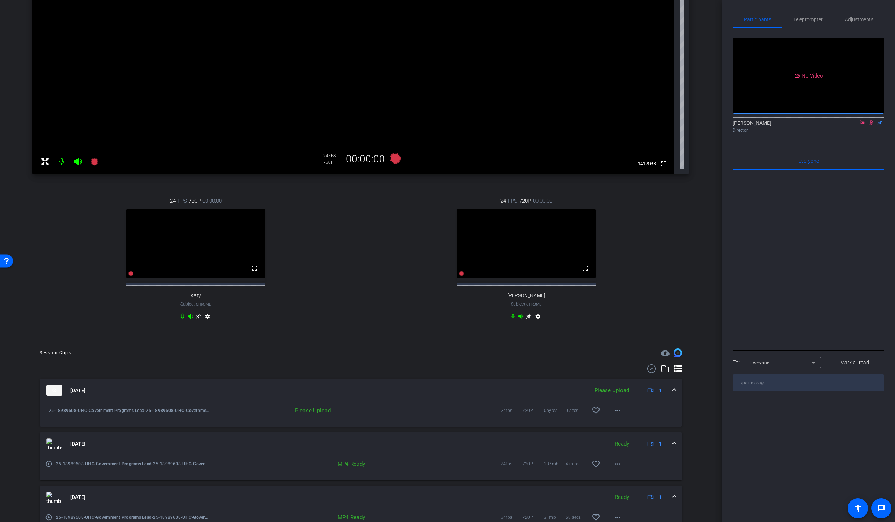
scroll to position [134, 0]
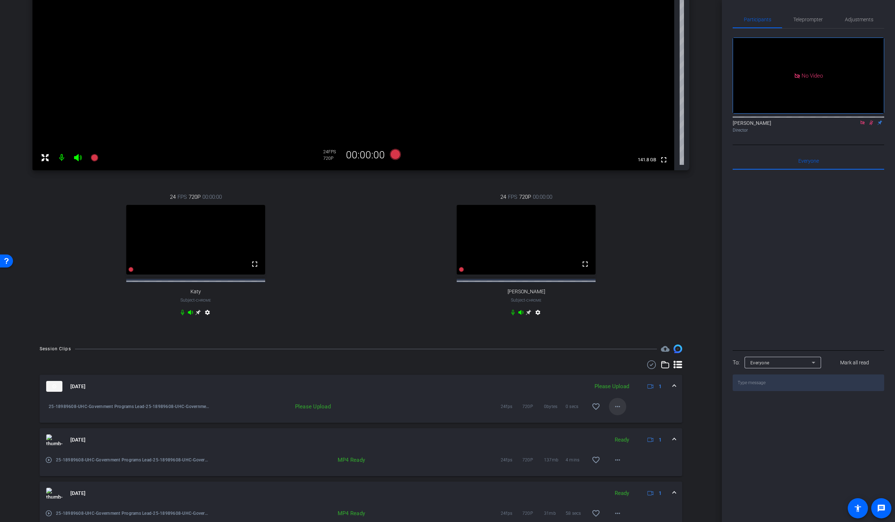
click at [618, 411] on mat-icon "more_horiz" at bounding box center [618, 406] width 9 height 9
click at [475, 373] on div at bounding box center [447, 261] width 895 height 522
click at [872, 125] on icon at bounding box center [872, 122] width 6 height 5
click at [864, 125] on icon at bounding box center [863, 123] width 4 height 4
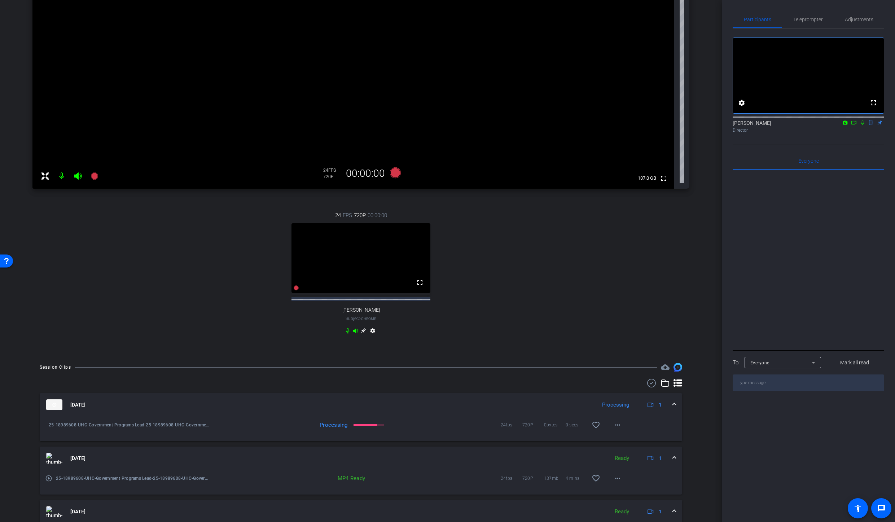
scroll to position [126, 0]
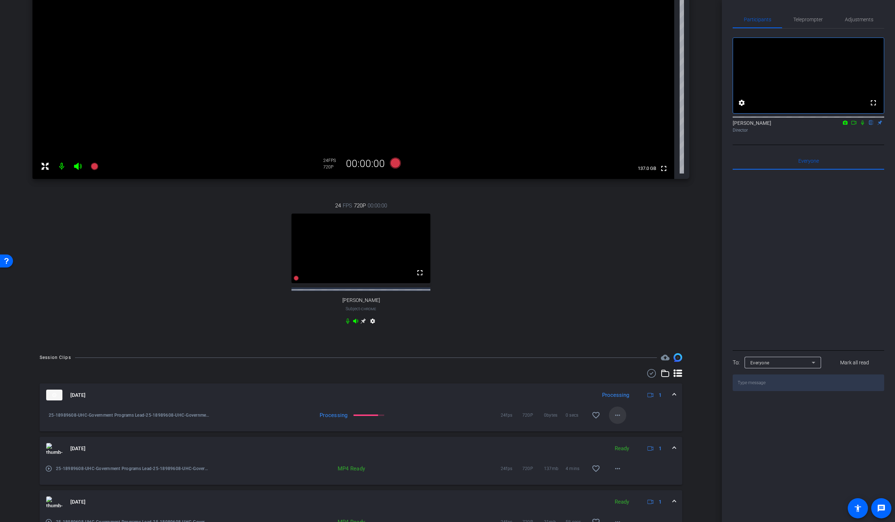
click at [620, 420] on mat-icon "more_horiz" at bounding box center [618, 415] width 9 height 9
click at [646, 474] on span "Download Transcript" at bounding box center [636, 473] width 43 height 9
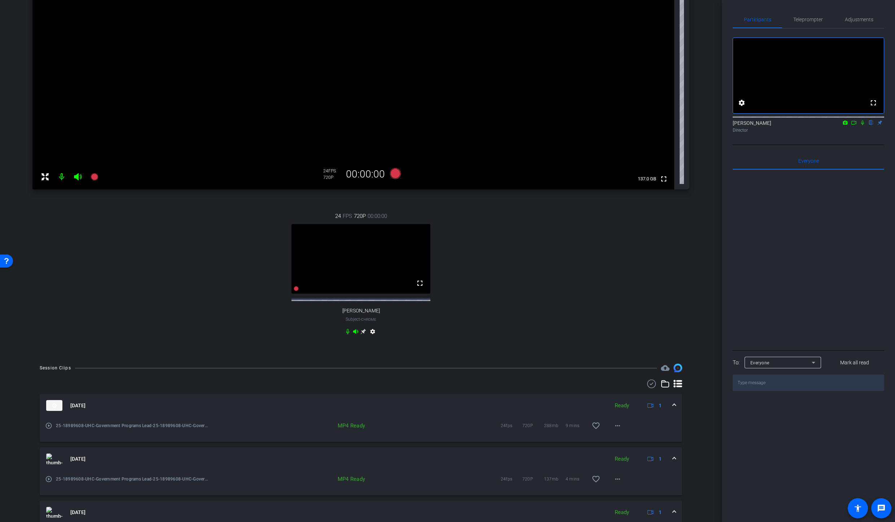
scroll to position [117, 0]
click at [621, 428] on mat-icon "more_horiz" at bounding box center [618, 423] width 9 height 9
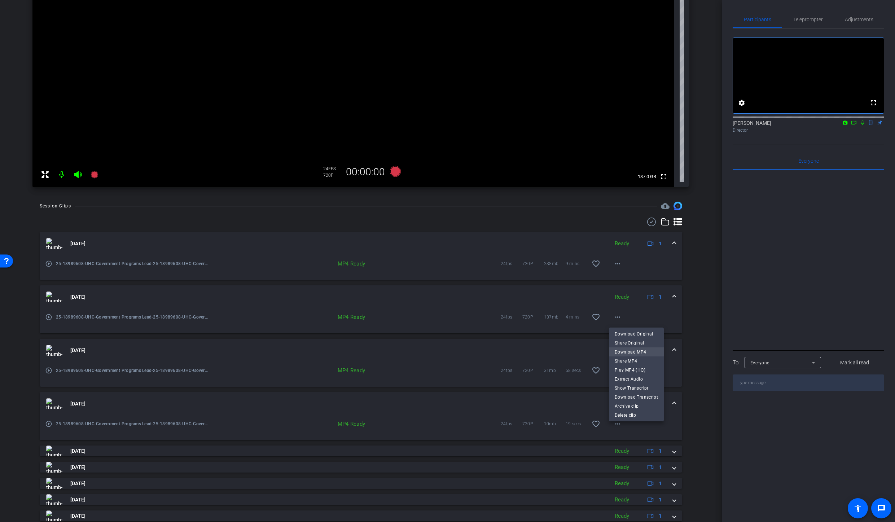
click at [640, 353] on span "Download MP4" at bounding box center [636, 352] width 43 height 9
